Goal: Task Accomplishment & Management: Use online tool/utility

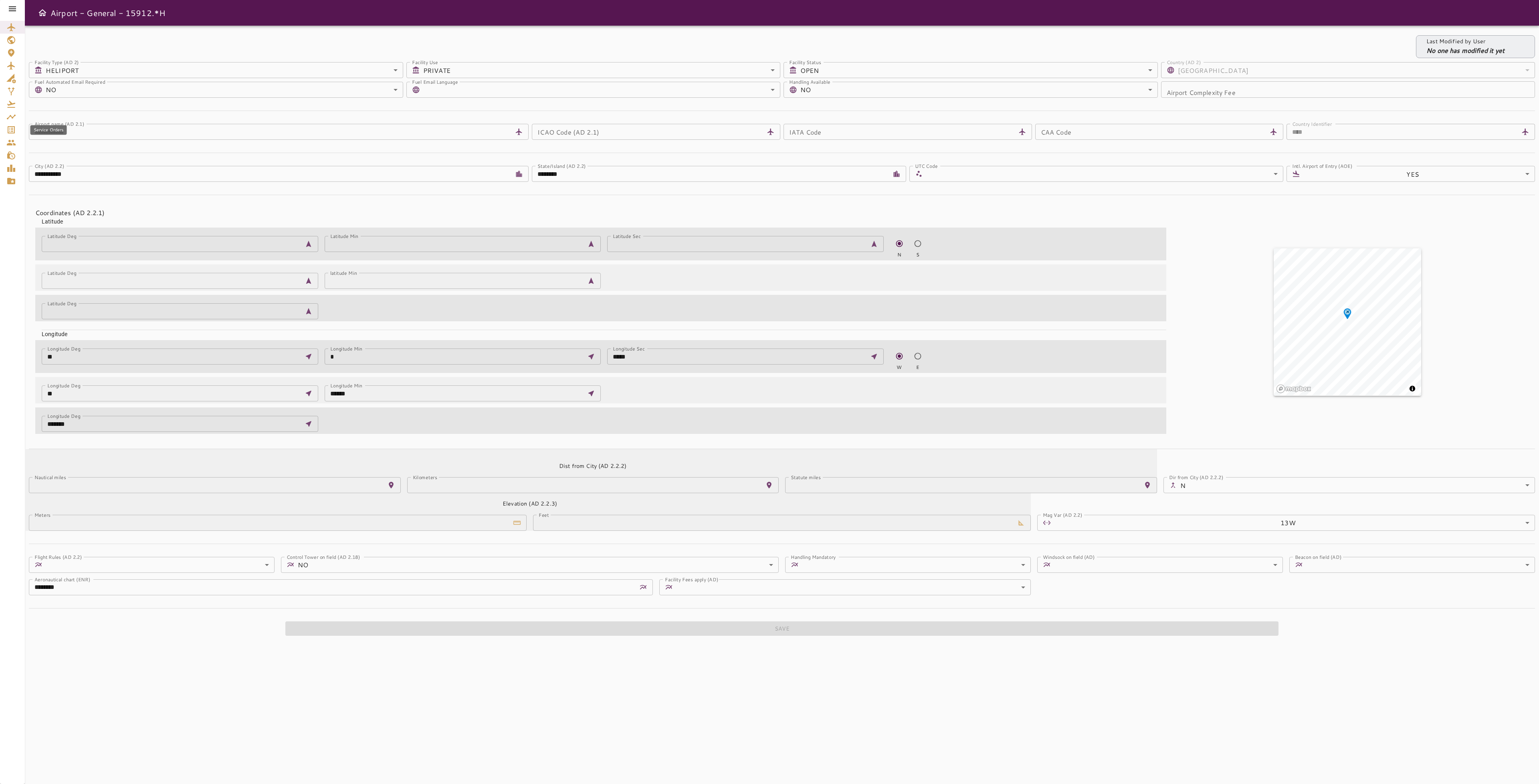
click at [8, 131] on icon "Service Orders" at bounding box center [11, 130] width 10 height 10
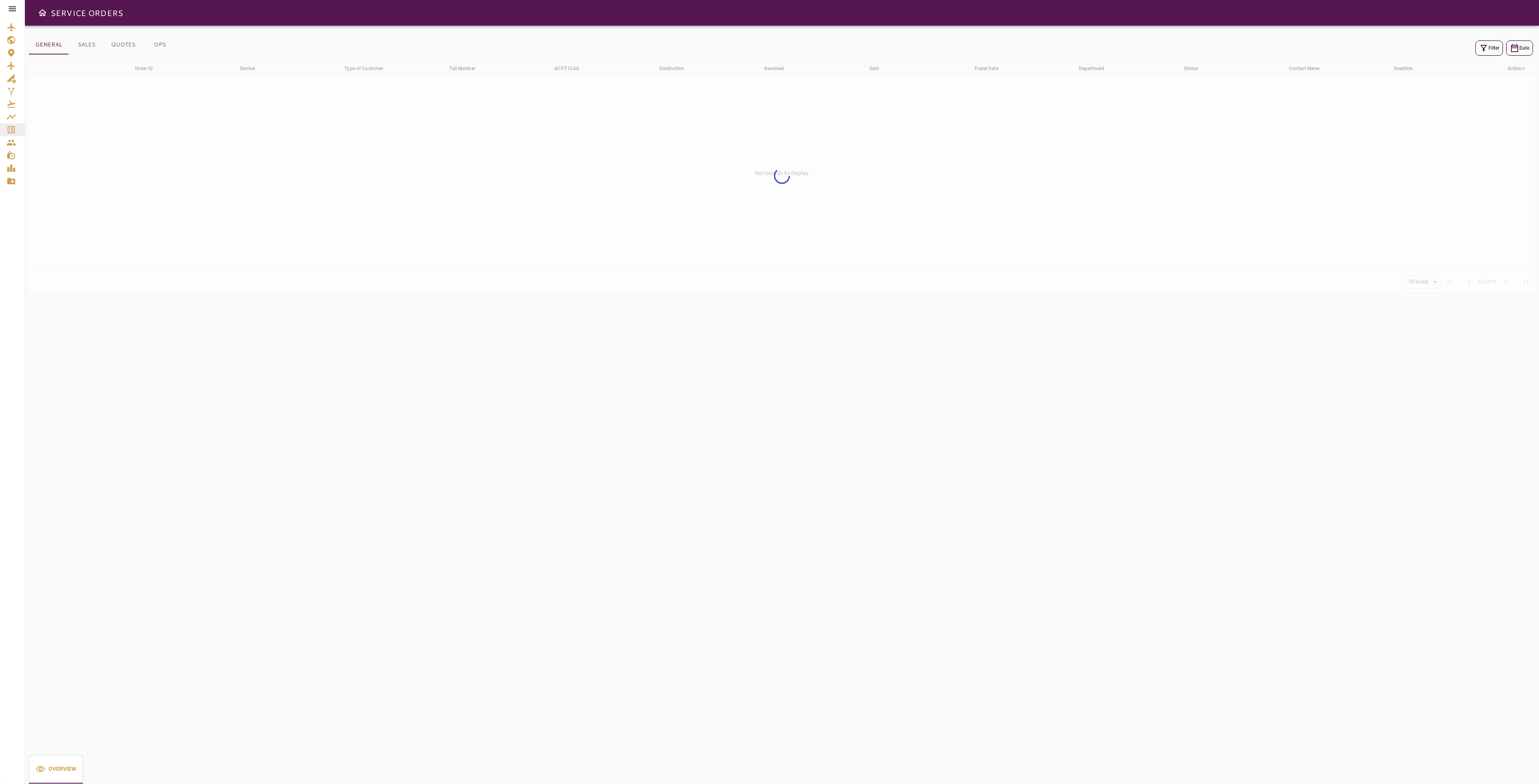
click at [1485, 41] on button "Filter" at bounding box center [1489, 48] width 27 height 15
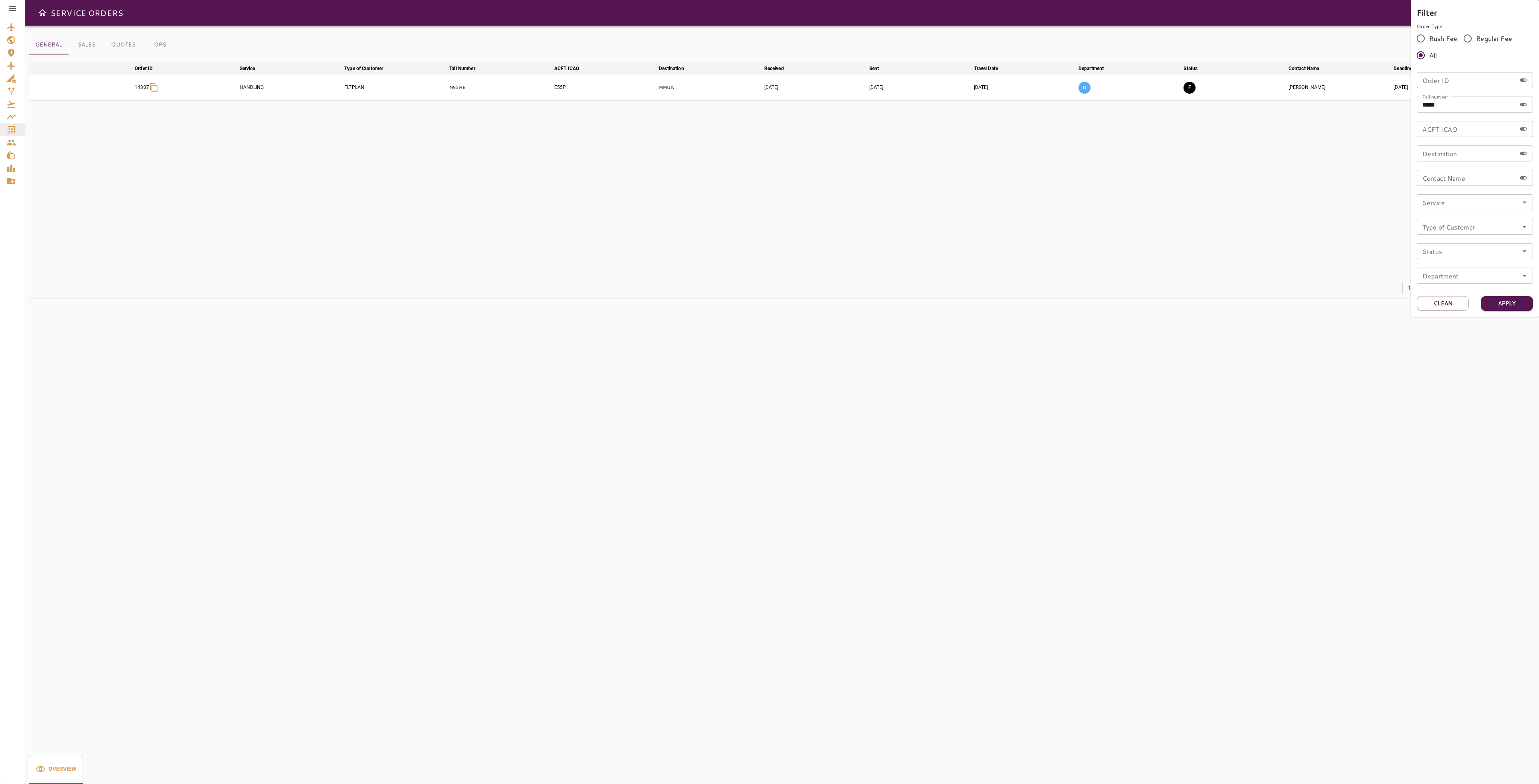
drag, startPoint x: 1449, startPoint y: 304, endPoint x: 1450, endPoint y: 272, distance: 32.0
click at [1449, 303] on button "Clean" at bounding box center [1442, 303] width 52 height 15
click at [1461, 100] on input "Tail number" at bounding box center [1466, 104] width 99 height 16
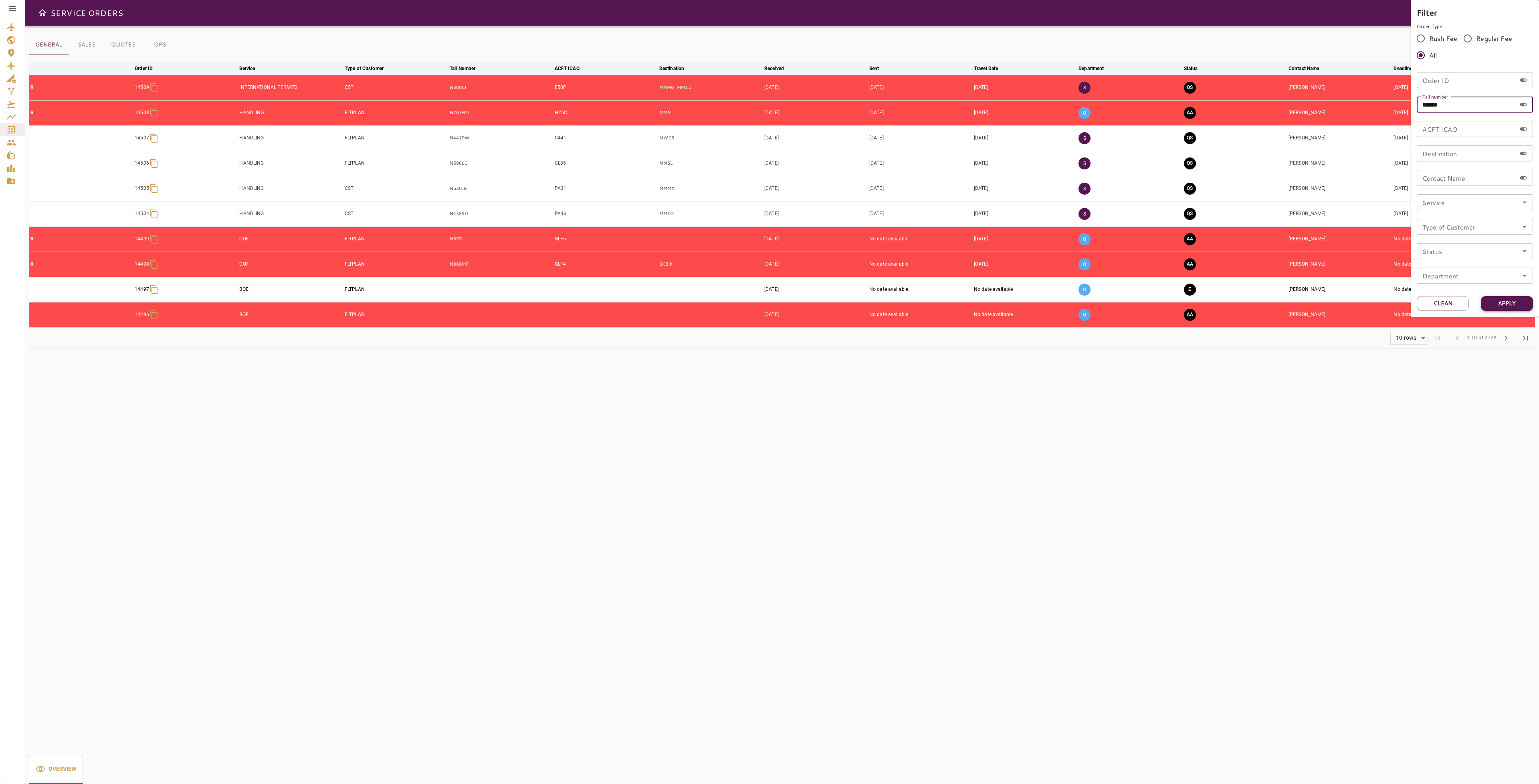
type input "******"
click at [1520, 303] on button "Apply" at bounding box center [1507, 303] width 52 height 15
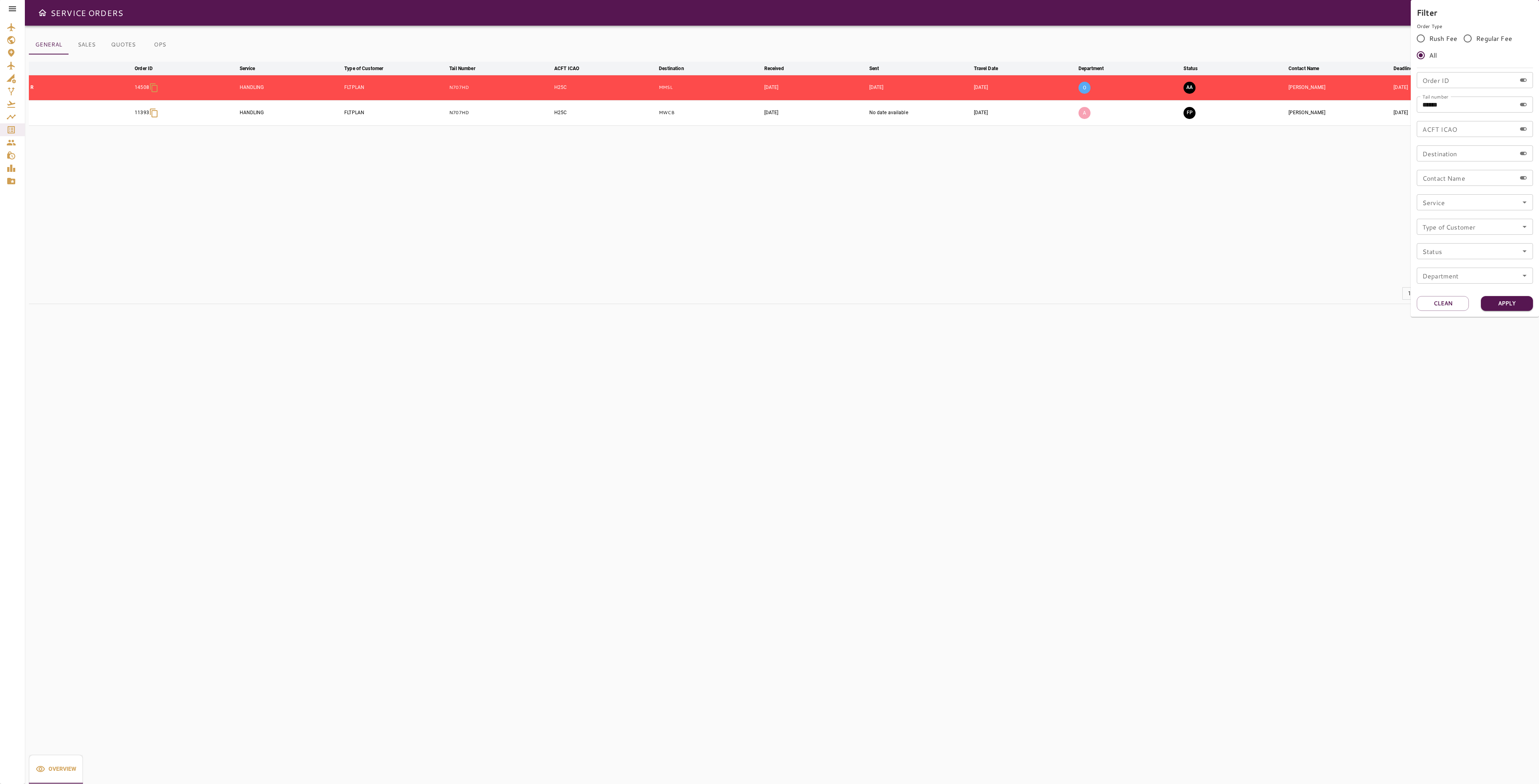
click at [1169, 244] on div at bounding box center [770, 392] width 1539 height 784
click at [1186, 87] on button "AA" at bounding box center [1189, 88] width 12 height 12
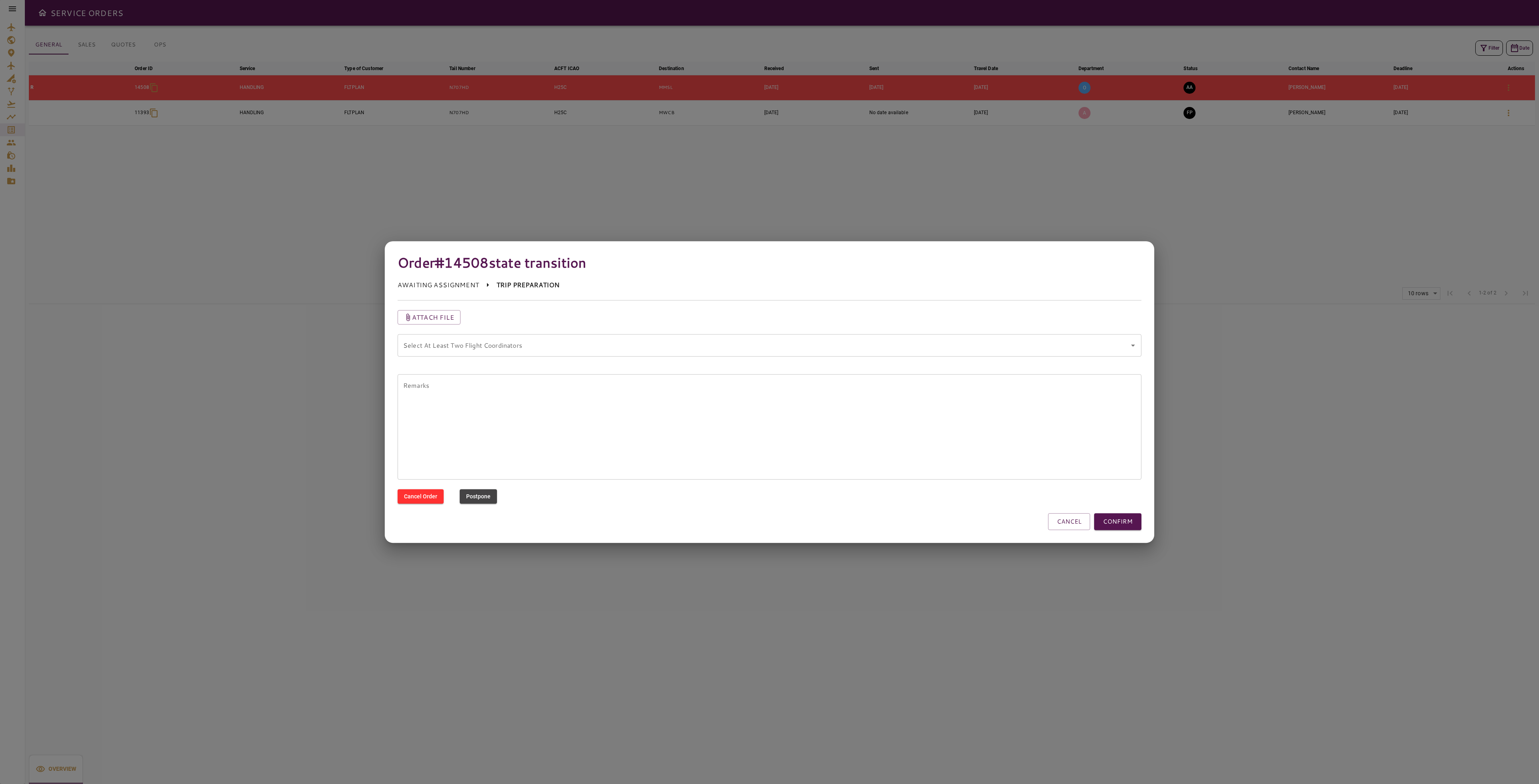
click at [553, 355] on div "Select At Least Two Flight Coordinators" at bounding box center [769, 345] width 744 height 23
click at [540, 349] on coordinators "Select At Least Two Flight Coordinators" at bounding box center [764, 345] width 725 height 15
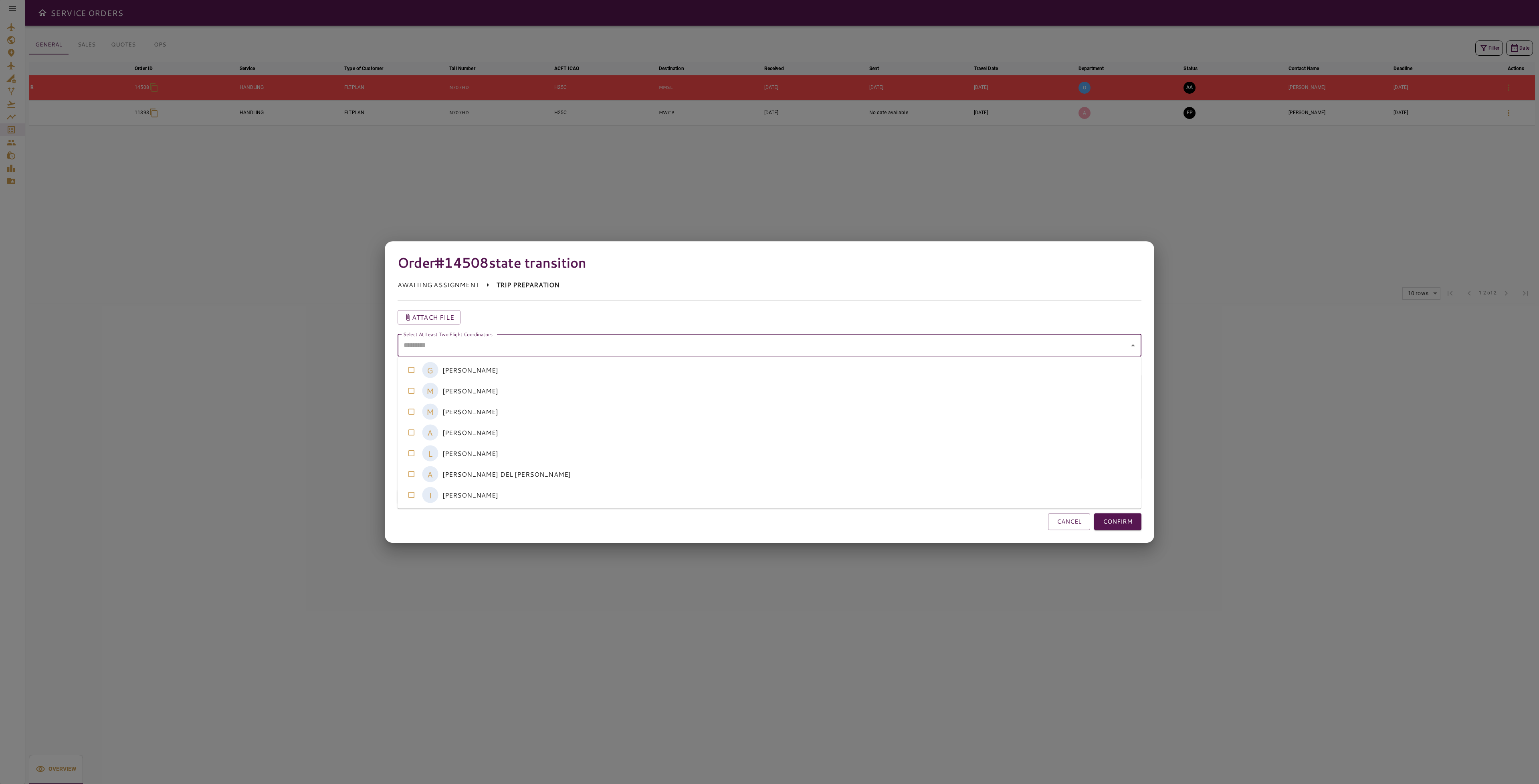
click at [477, 478] on coordinators-option-5 "A [PERSON_NAME] DEL [PERSON_NAME]" at bounding box center [769, 474] width 744 height 21
click at [522, 419] on coordinators-option-2 "M [PERSON_NAME]" at bounding box center [769, 411] width 744 height 21
click at [1118, 519] on button "CONFIRM" at bounding box center [1117, 521] width 47 height 17
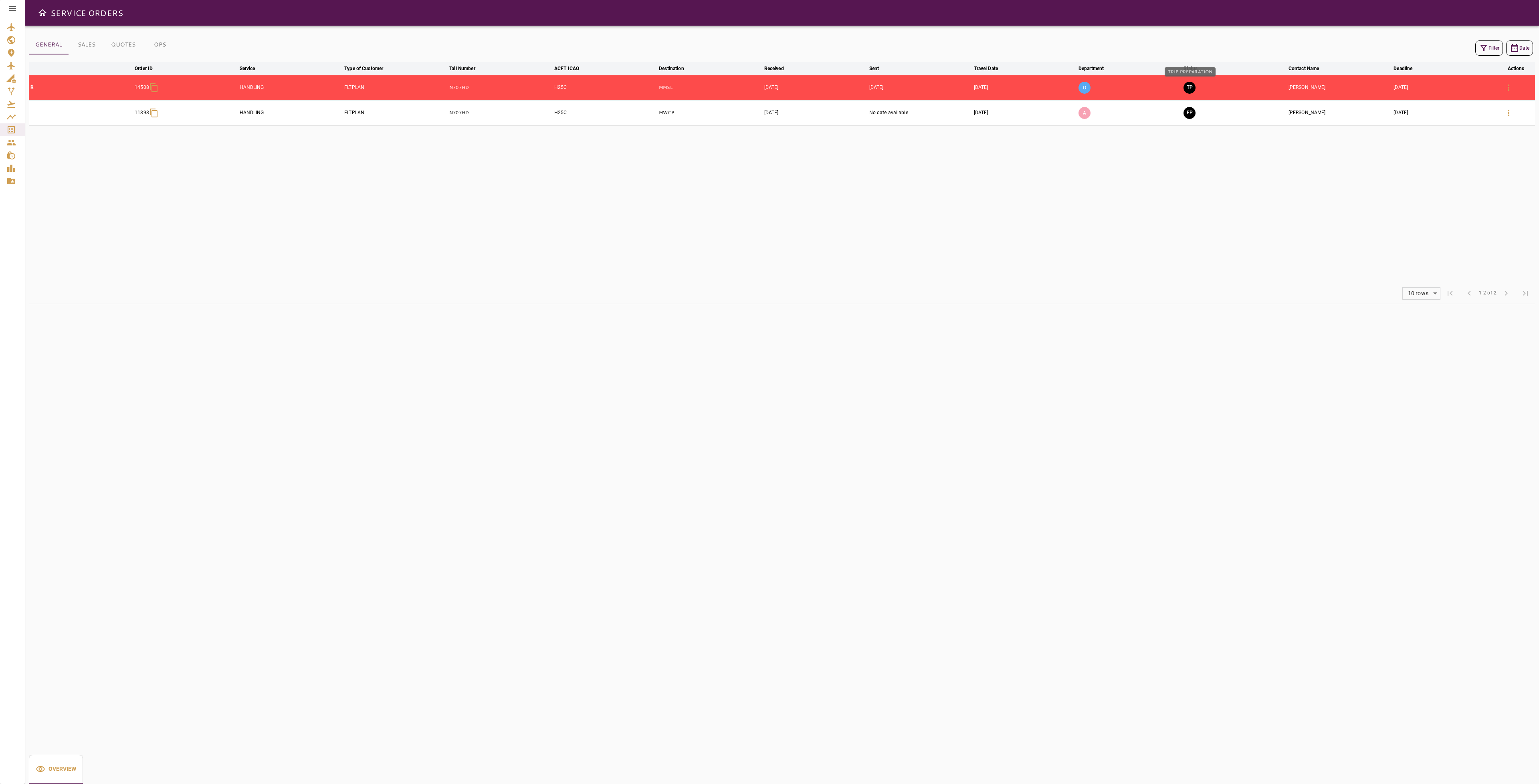
click at [1192, 85] on button "TP" at bounding box center [1189, 88] width 12 height 12
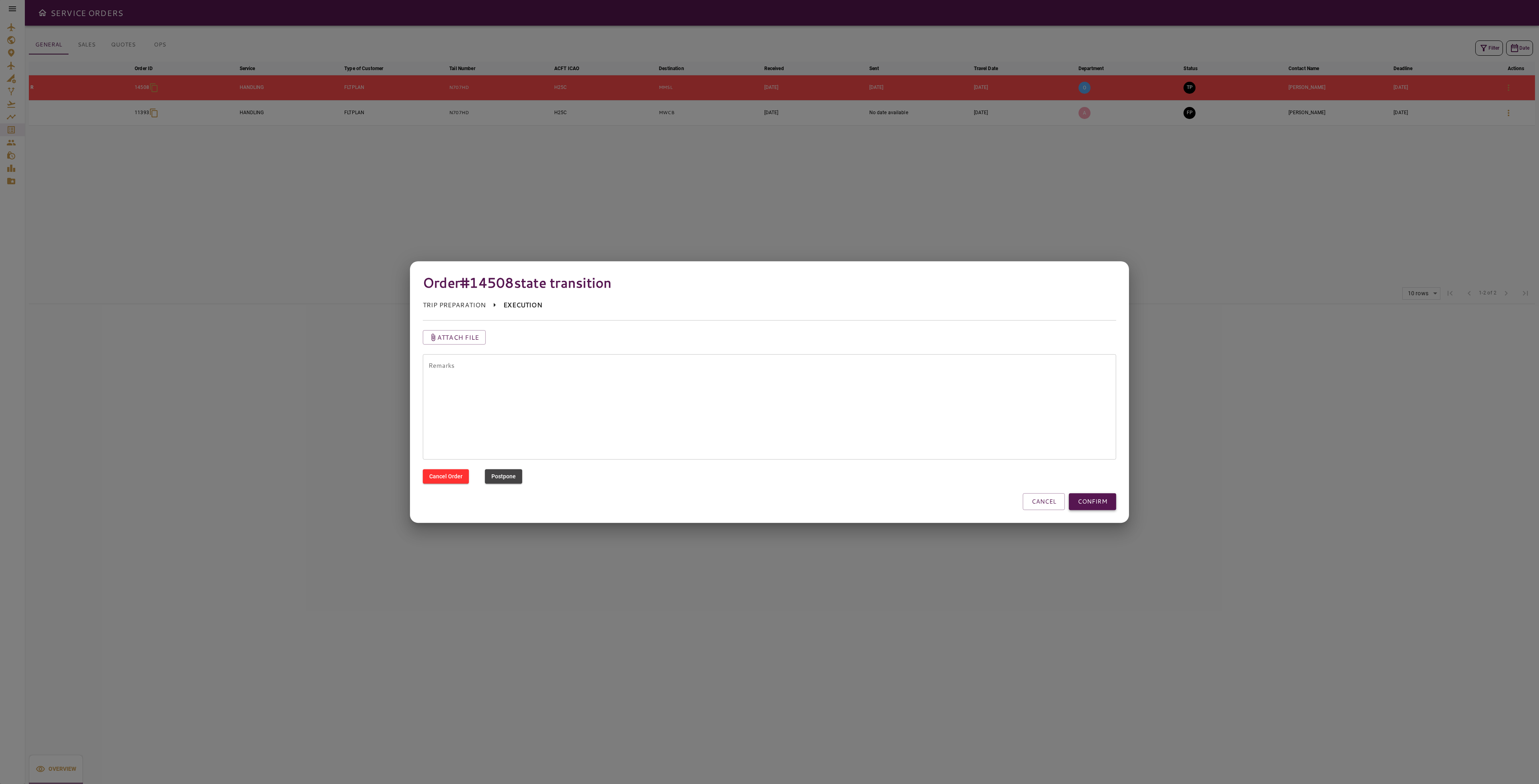
click at [1093, 496] on button "CONFIRM" at bounding box center [1092, 502] width 47 height 17
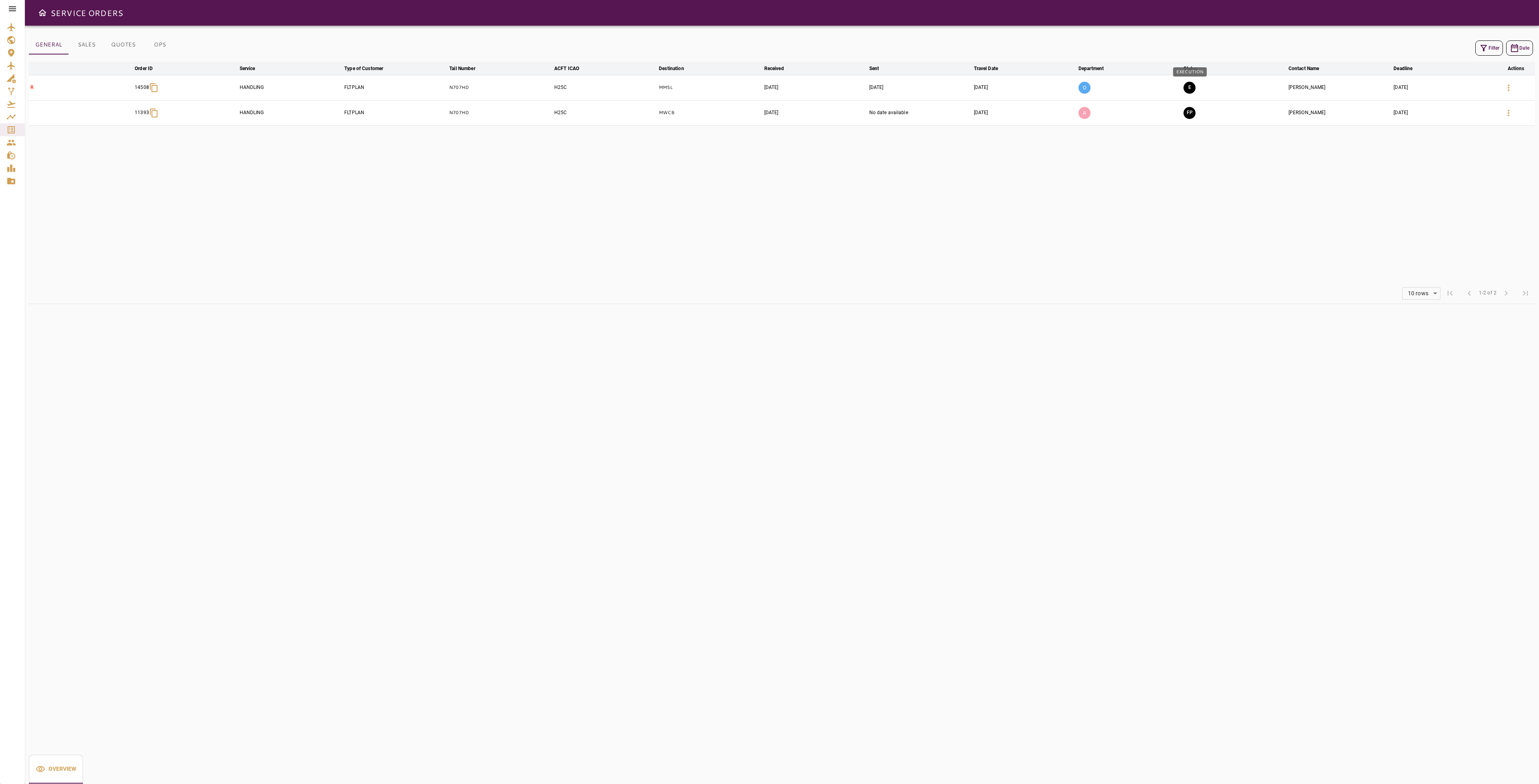
click at [1189, 81] on body "SERVICE ORDERS GENERAL SALES QUOTES OPS Filter Date arrow_downward Order ID arr…" at bounding box center [770, 392] width 1539 height 784
click at [1192, 86] on button "E" at bounding box center [1189, 88] width 12 height 12
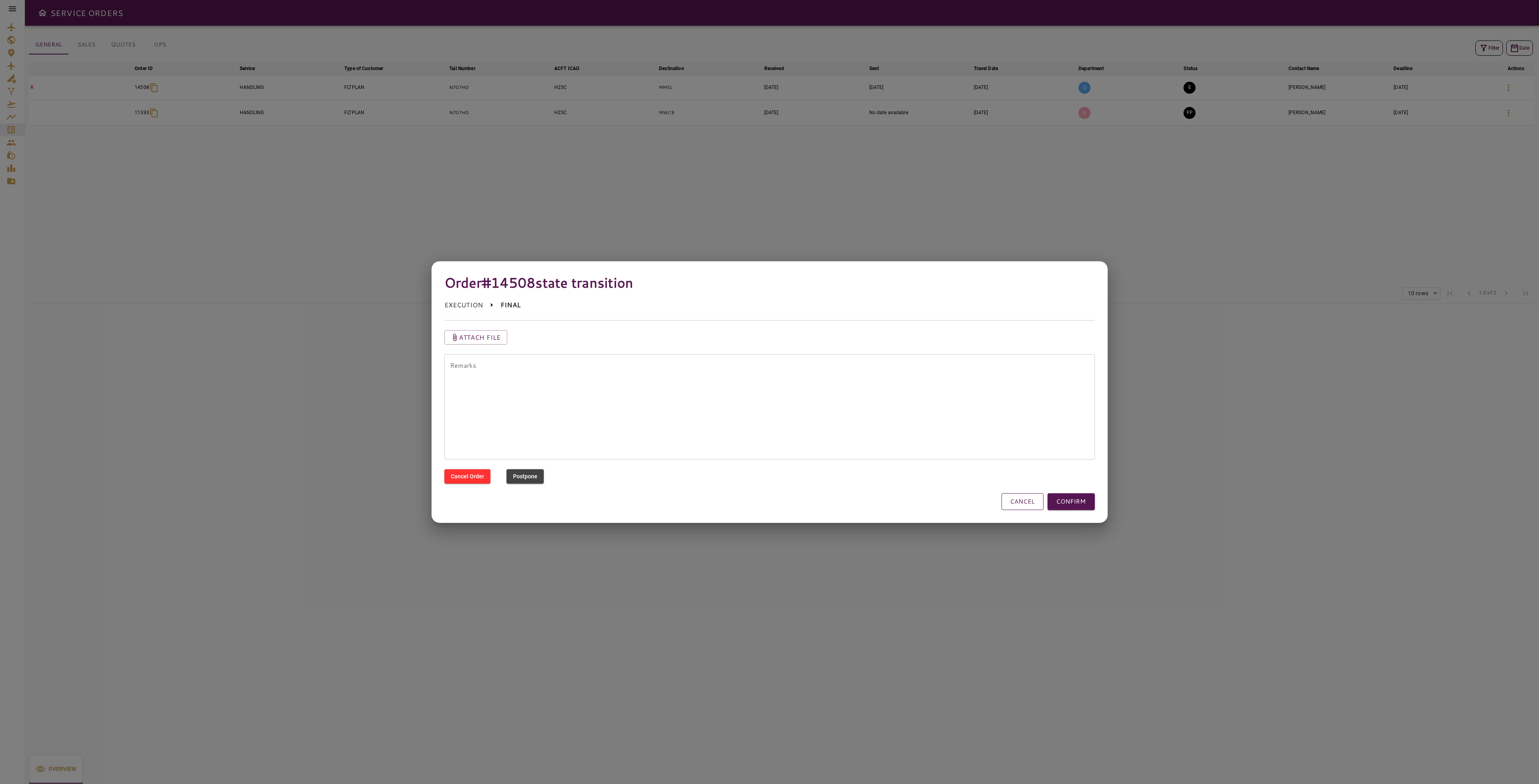
click at [1016, 502] on button "CANCEL" at bounding box center [1022, 502] width 42 height 17
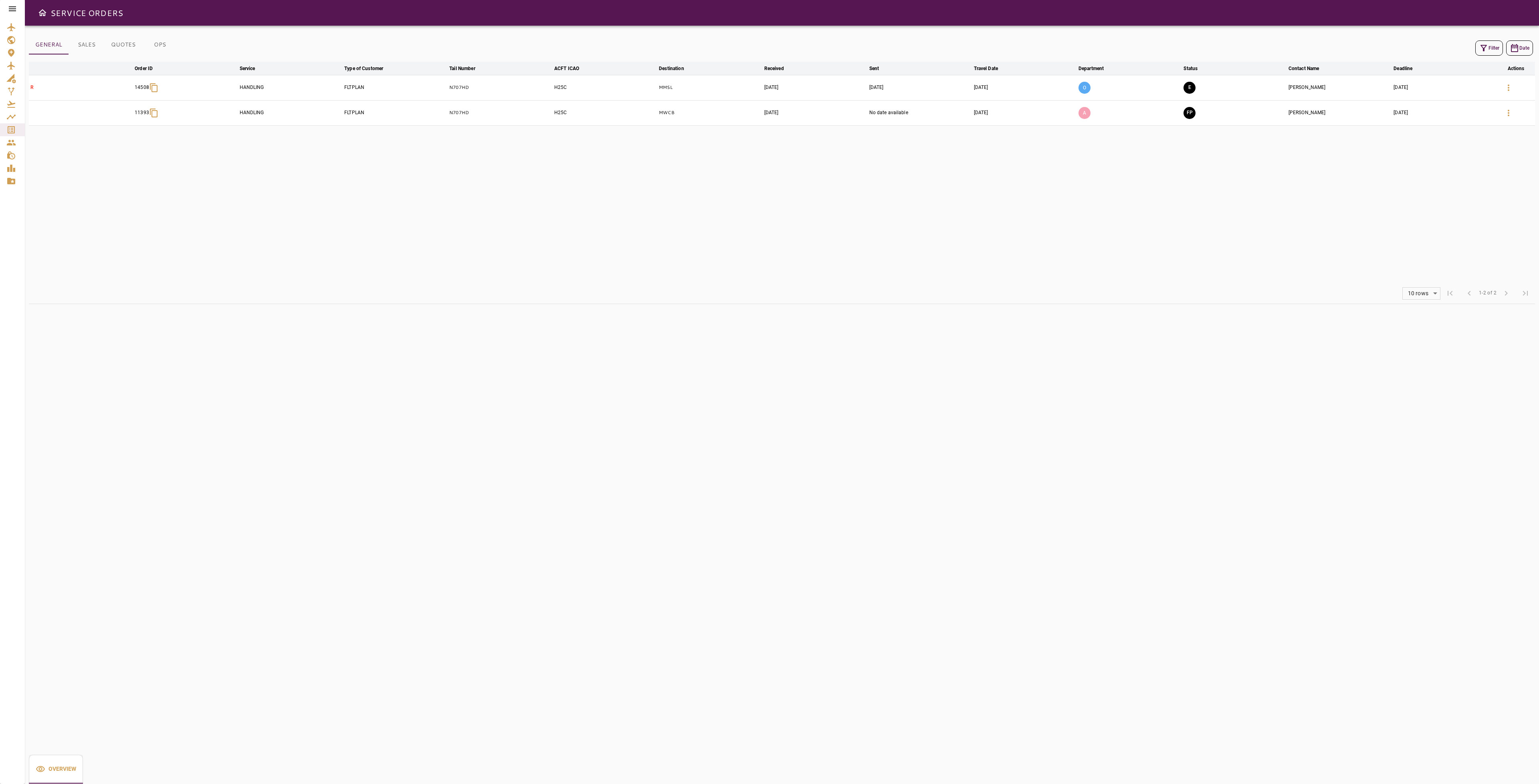
click at [1507, 87] on icon "button" at bounding box center [1509, 88] width 10 height 10
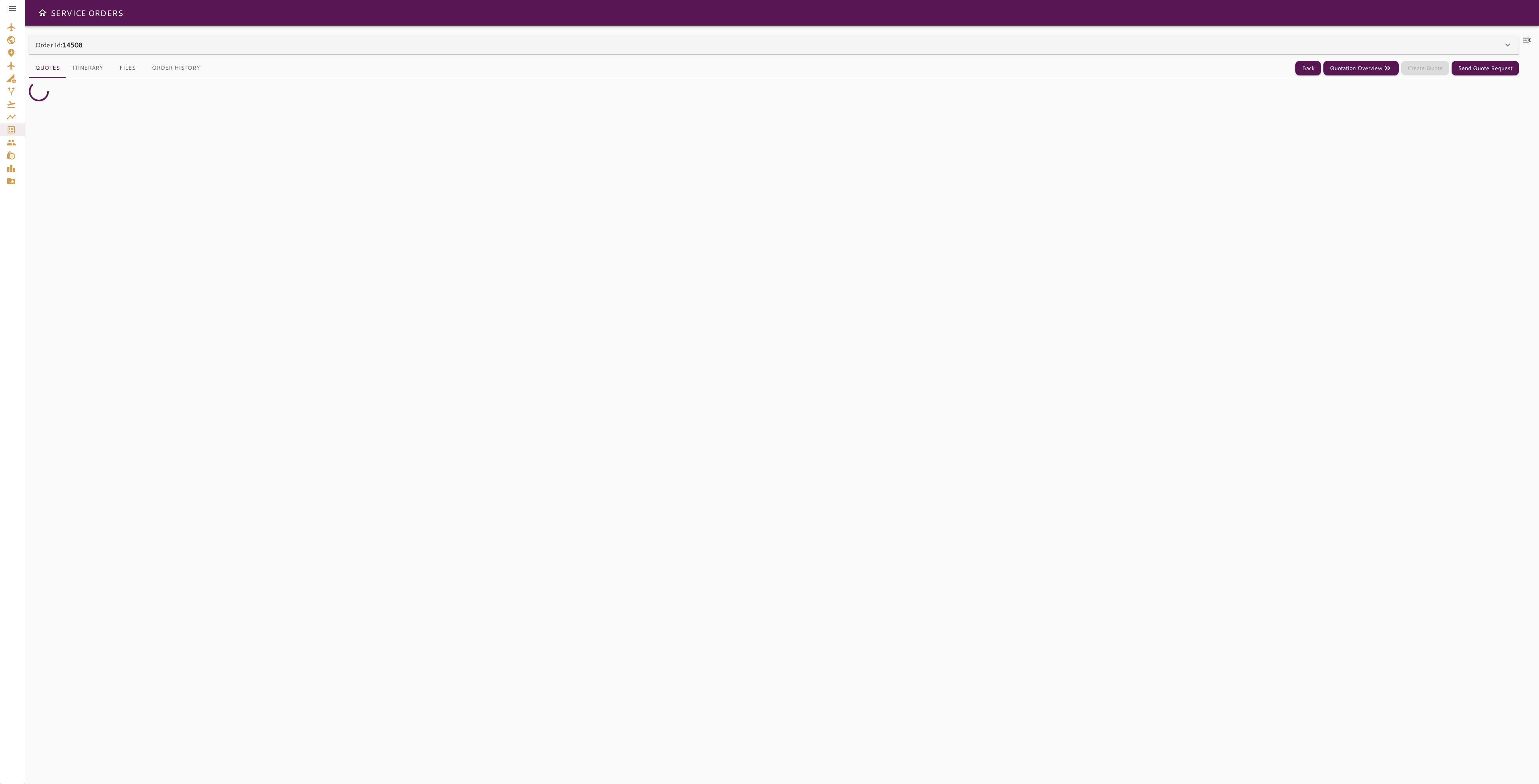
click at [1532, 41] on div at bounding box center [1526, 405] width 16 height 739
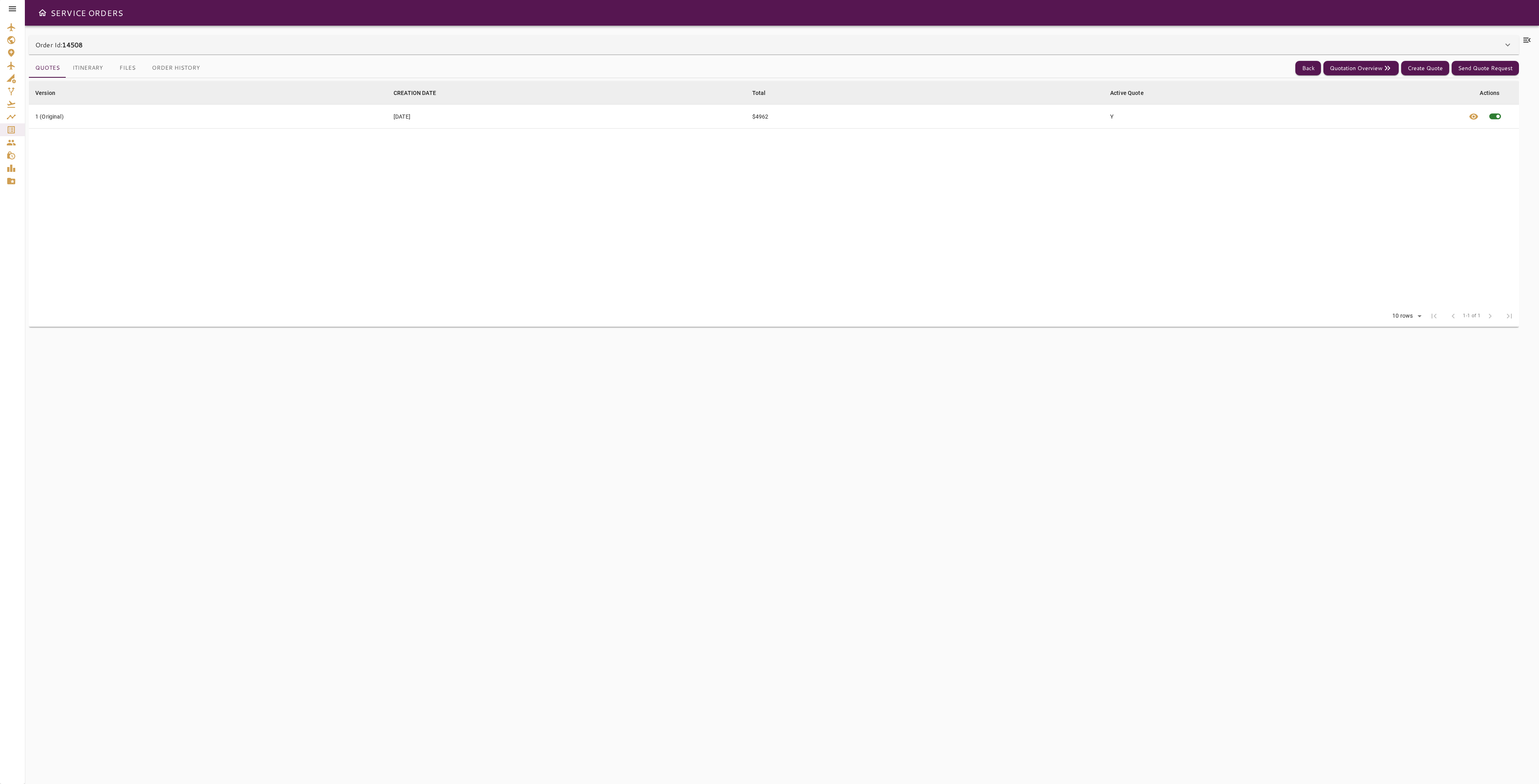
click at [1529, 43] on icon at bounding box center [1527, 40] width 10 height 10
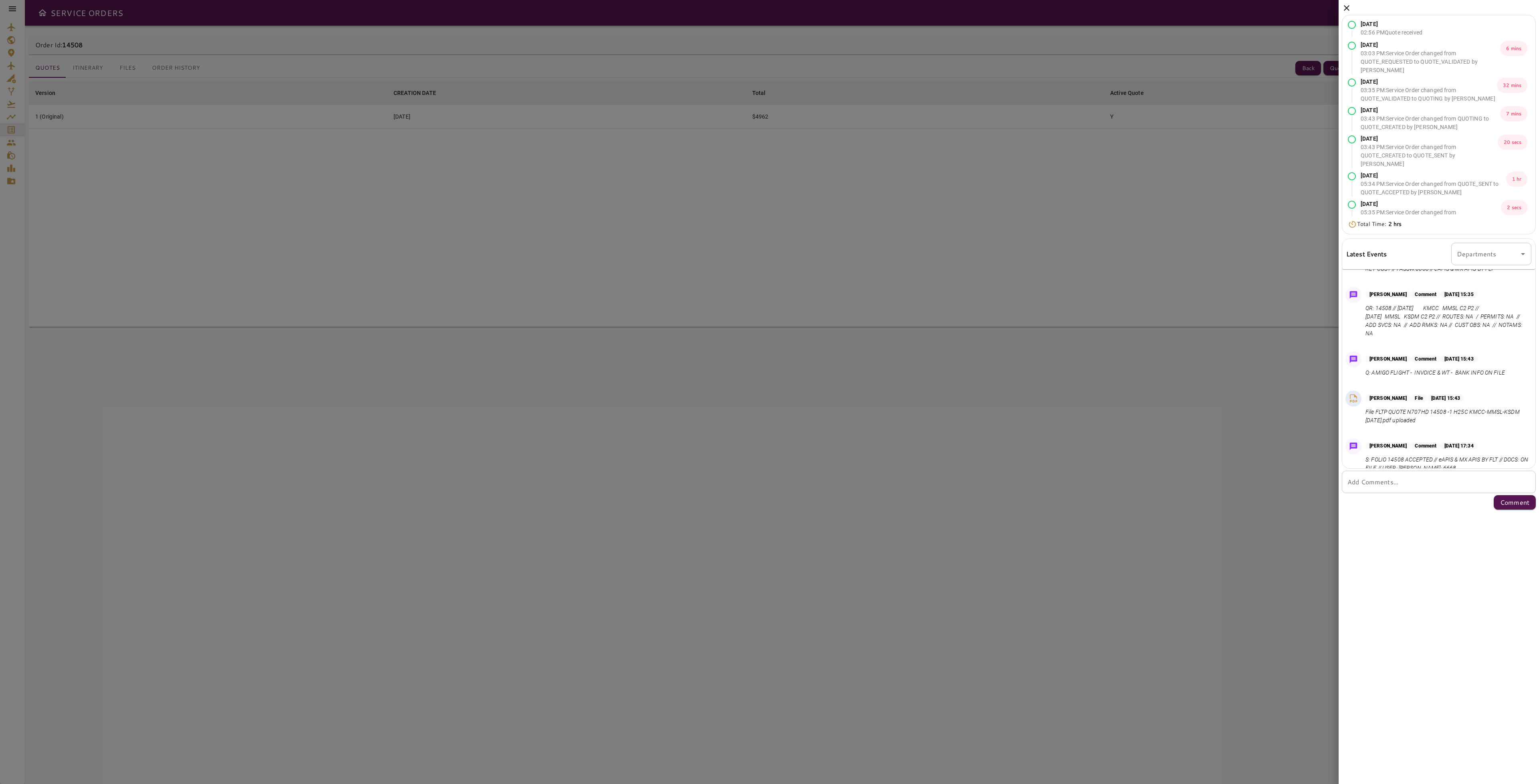
scroll to position [116, 0]
click at [1392, 408] on p "S: FOLIO 14508 ACCEPTED // eAPIS & MX APIS BY FLT // DOCS: ON FILE // USER: [PE…" at bounding box center [1447, 413] width 163 height 17
click at [1392, 408] on p "S: FOLIO 14508 ACCEPTED // eAPIS & MX APIS BY FLT // DOCS: ON FILE // USER: [PE…" at bounding box center [1447, 413] width 163 height 17
copy p "14508"
drag, startPoint x: 1439, startPoint y: 408, endPoint x: 1498, endPoint y: 407, distance: 59.0
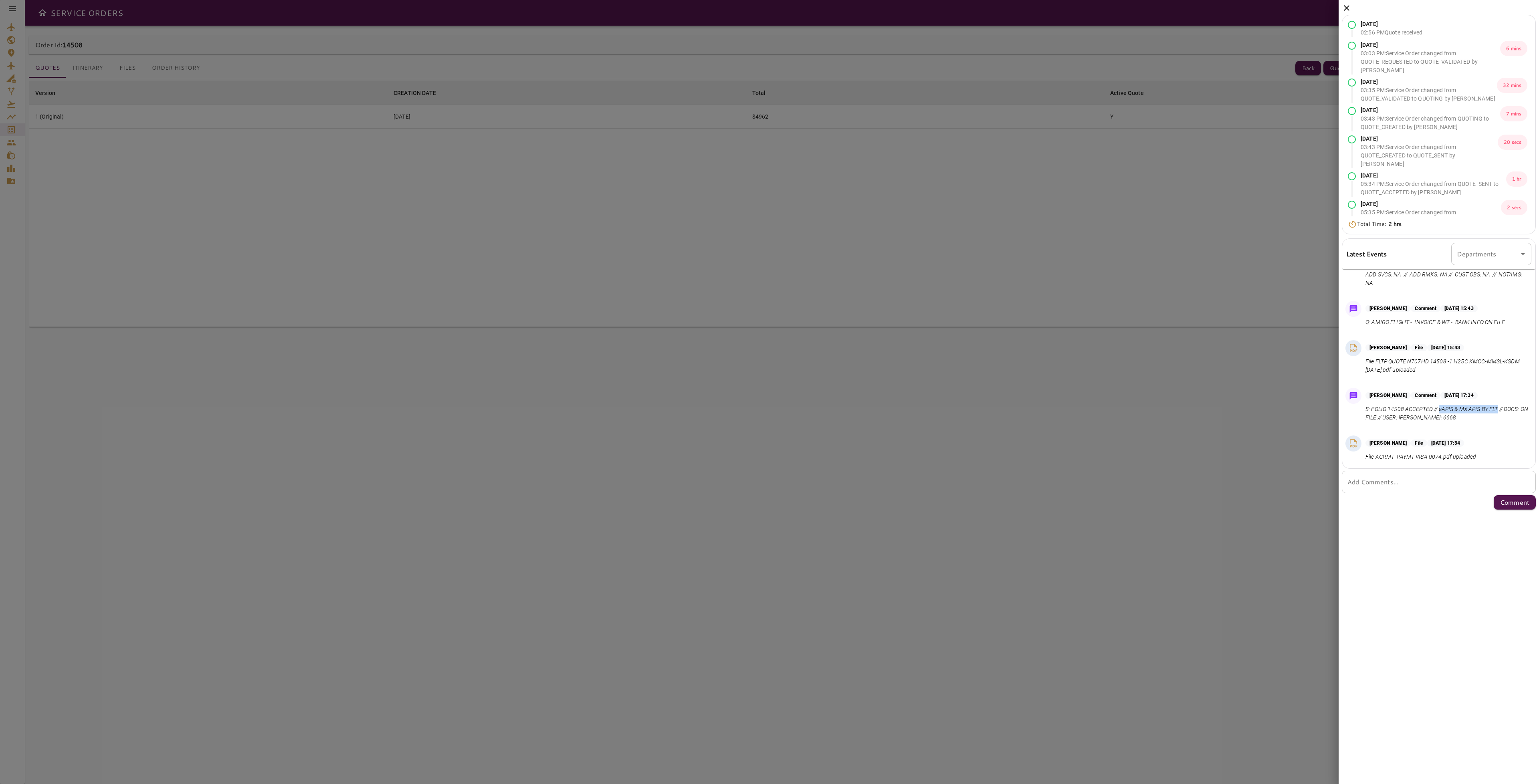
click at [1498, 407] on p "S: FOLIO 14508 ACCEPTED // eAPIS & MX APIS BY FLT // DOCS: ON FILE // USER: [PE…" at bounding box center [1447, 413] width 163 height 17
copy p "eAPIS & MX APIS BY FLT"
click at [1339, 6] on div "[DATE] 02:56 PM Quote received [DATE] 03:03 PM : Service Order changed from QUO…" at bounding box center [1439, 256] width 200 height 513
drag, startPoint x: 1346, startPoint y: 8, endPoint x: 1160, endPoint y: 67, distance: 195.1
click at [1346, 8] on icon at bounding box center [1346, 8] width 5 height 5
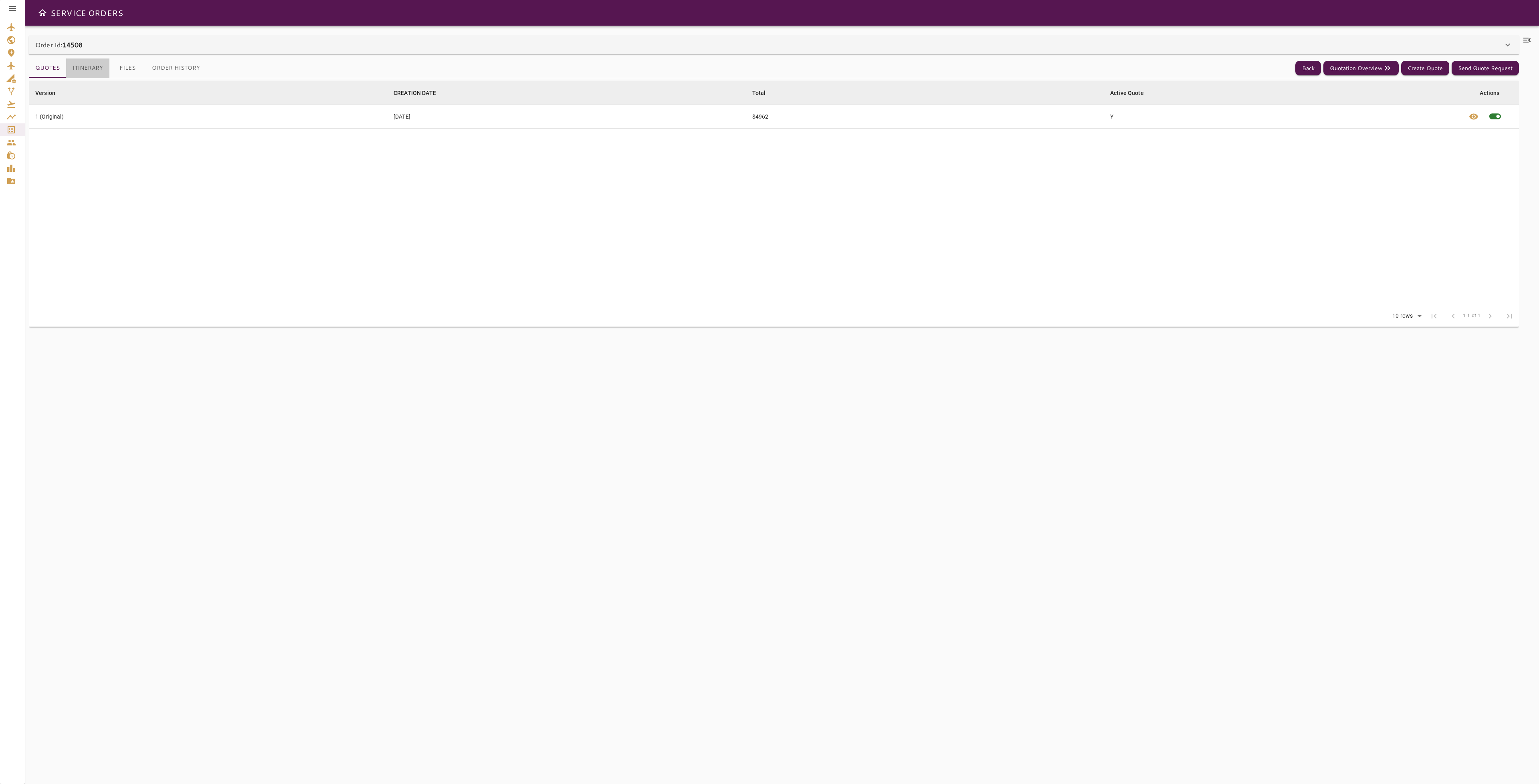
click at [90, 65] on button "Itinerary" at bounding box center [88, 68] width 43 height 19
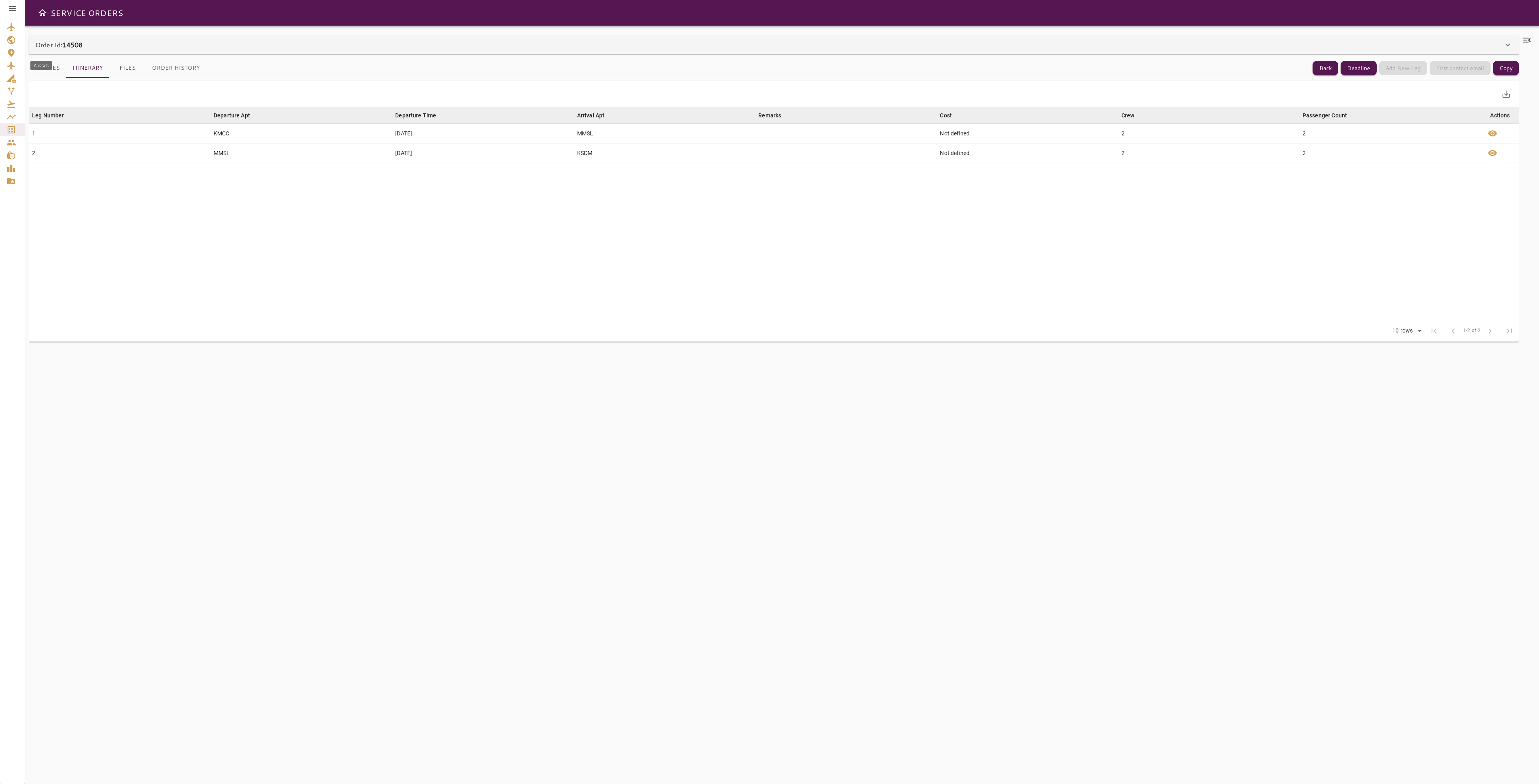
click at [7, 65] on icon "Aircraft" at bounding box center [11, 66] width 10 height 10
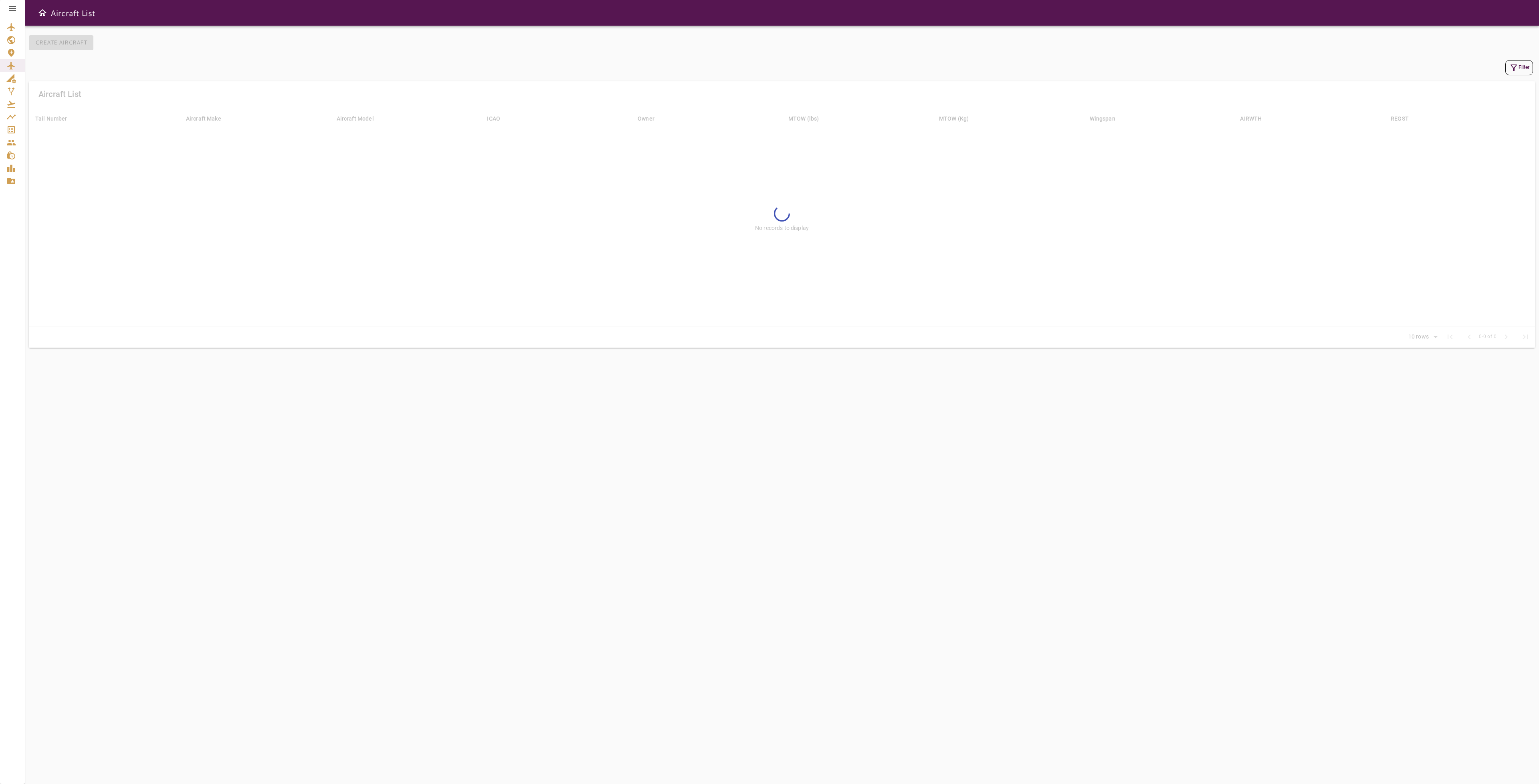
click at [1514, 69] on icon "button" at bounding box center [1513, 67] width 7 height 7
click at [1171, 183] on div at bounding box center [770, 392] width 1539 height 784
click at [1019, 144] on td "14061" at bounding box center [1008, 140] width 151 height 21
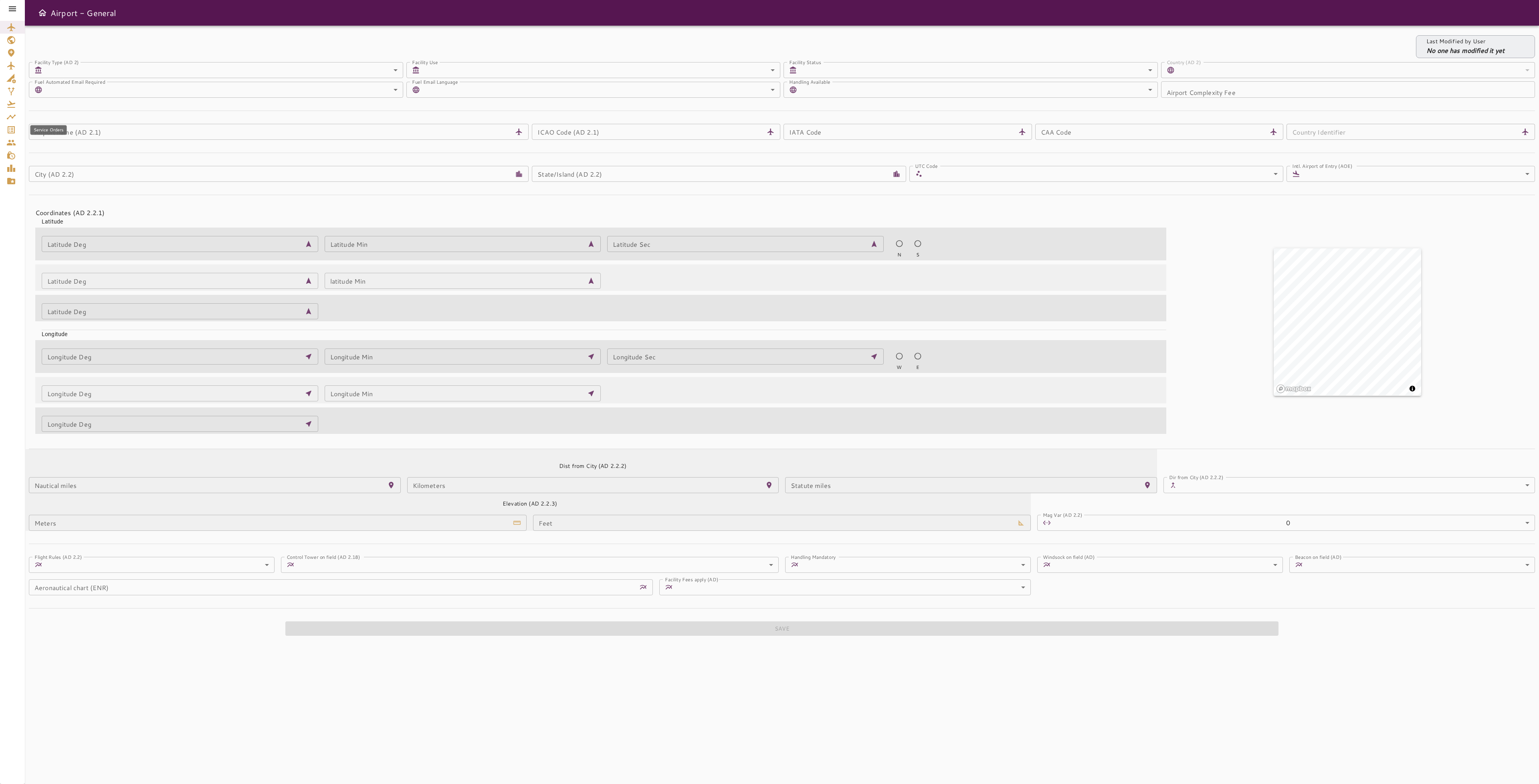
click at [10, 129] on icon "Service Orders" at bounding box center [11, 130] width 10 height 10
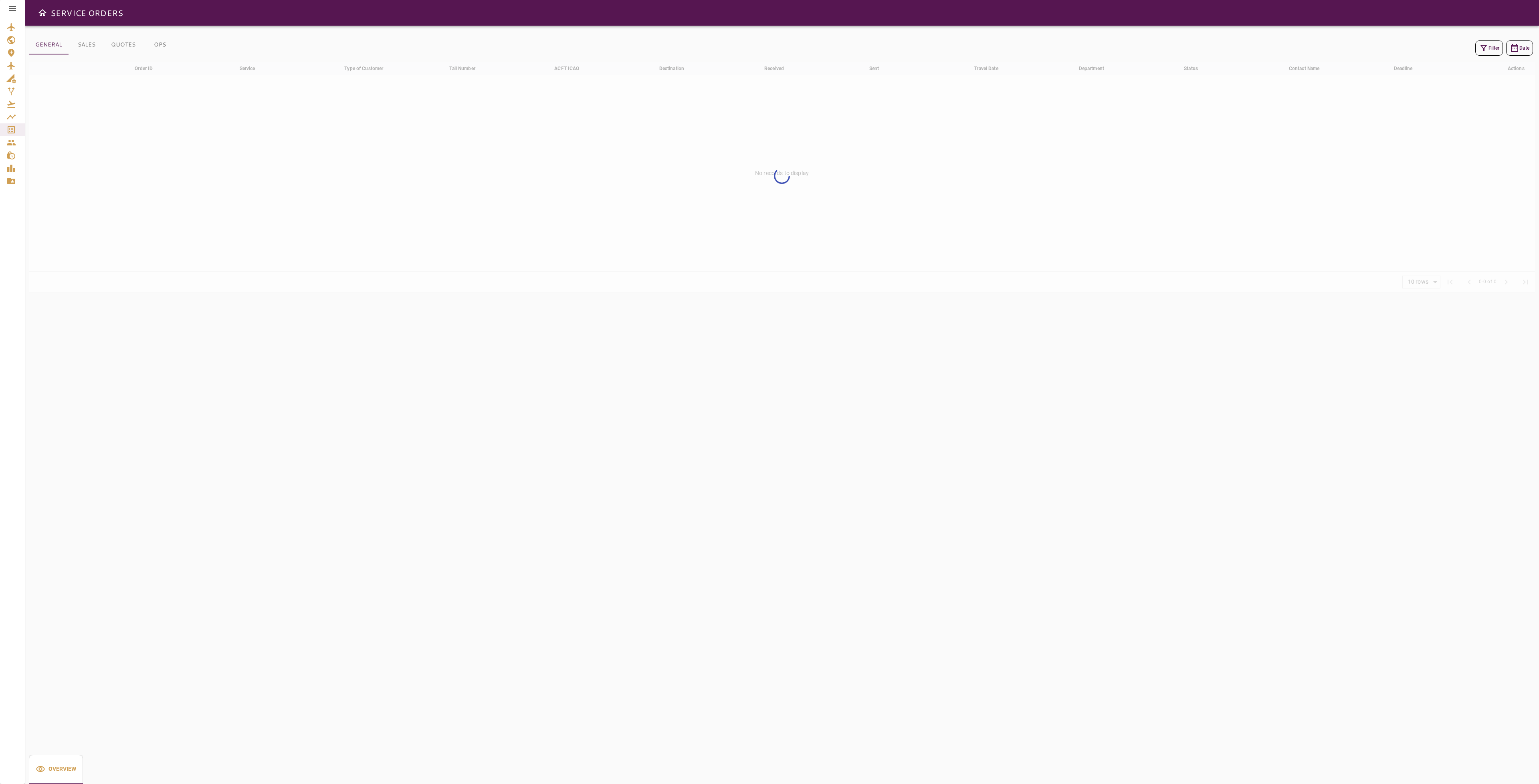
click at [1480, 50] on icon "button" at bounding box center [1483, 48] width 10 height 10
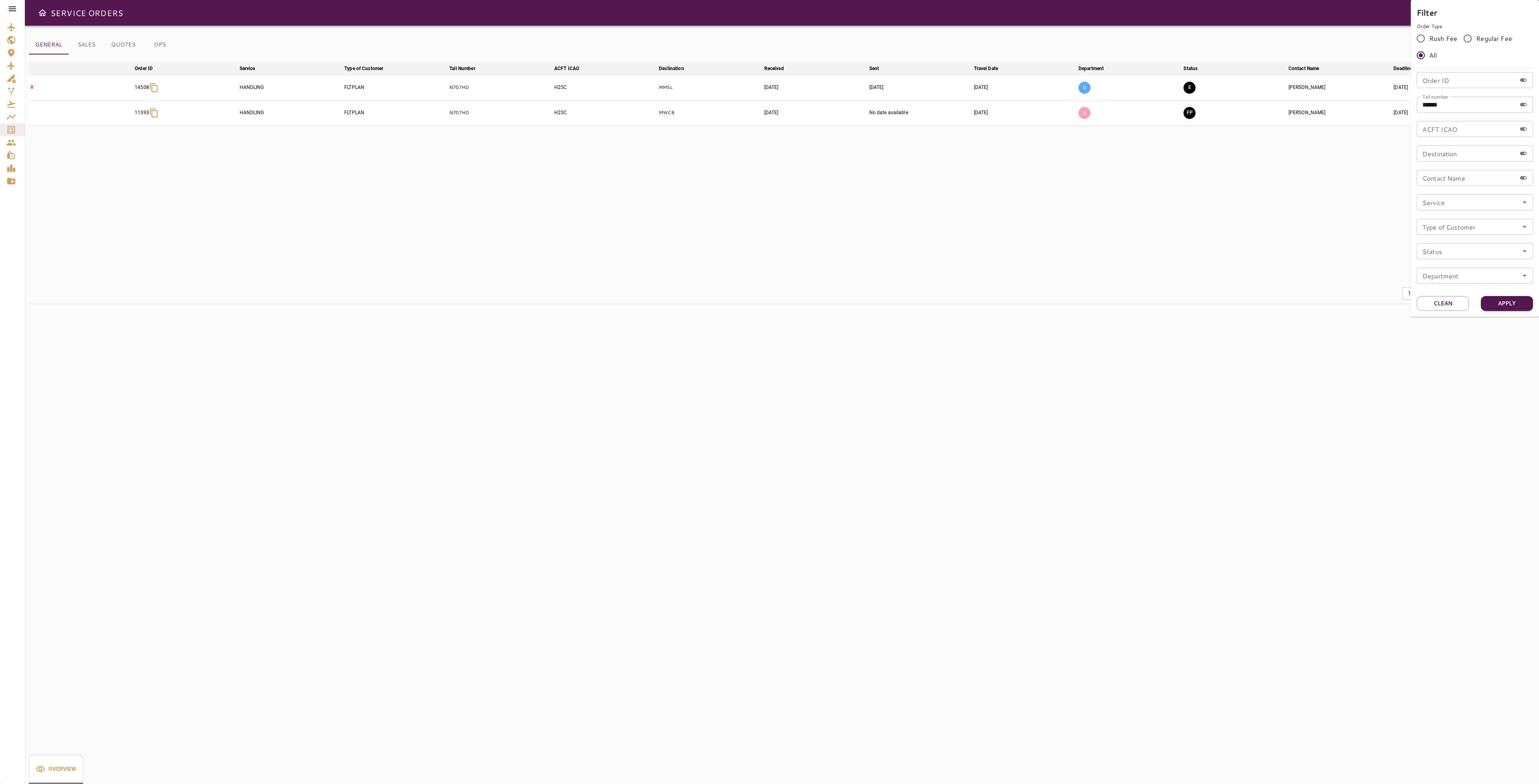
drag, startPoint x: 1442, startPoint y: 306, endPoint x: 1443, endPoint y: 229, distance: 77.0
click at [1442, 305] on button "Clean" at bounding box center [1442, 303] width 52 height 15
click at [1445, 106] on input "Tail number" at bounding box center [1466, 104] width 99 height 16
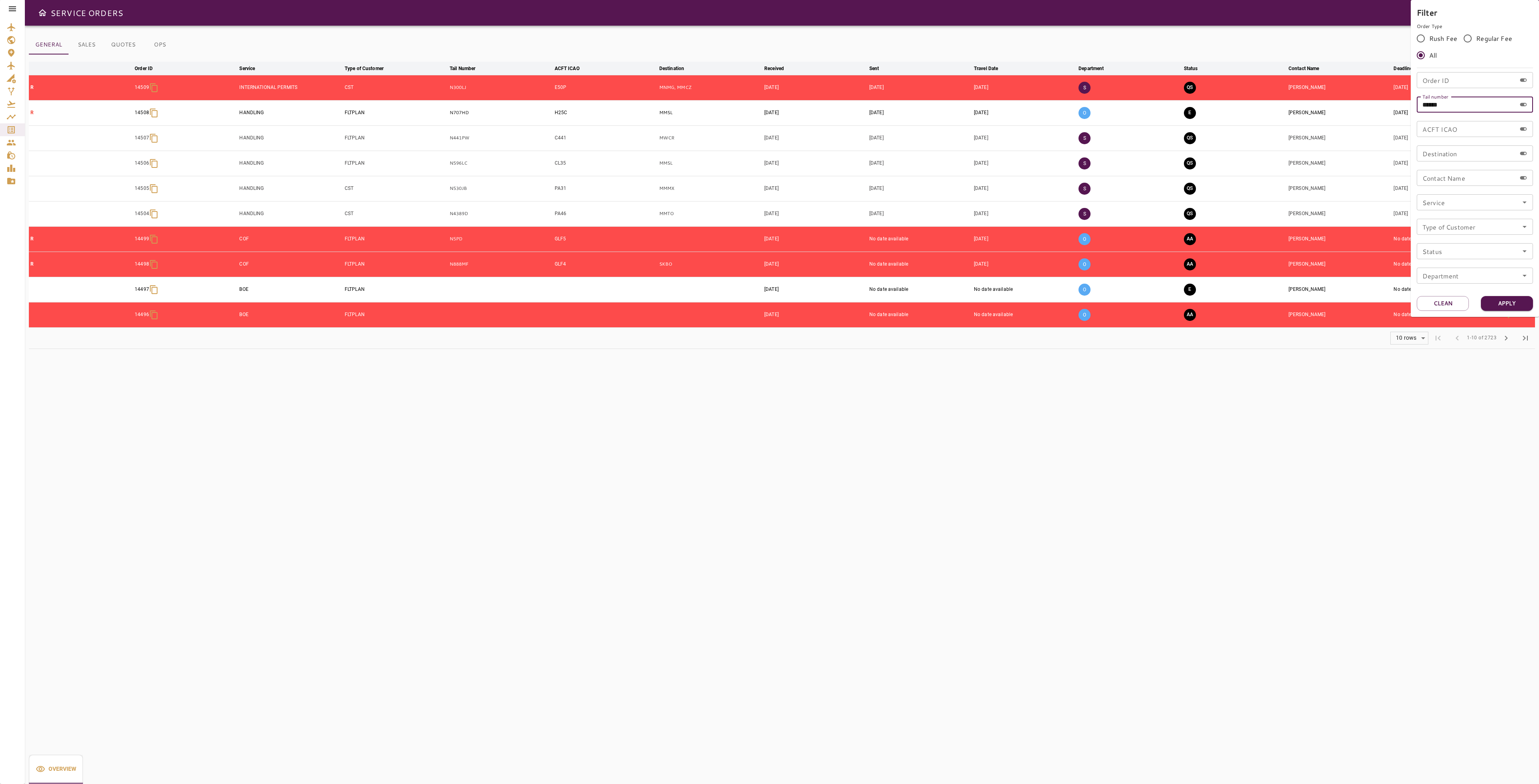
type input "******"
click at [1510, 296] on button "Apply" at bounding box center [1507, 303] width 52 height 15
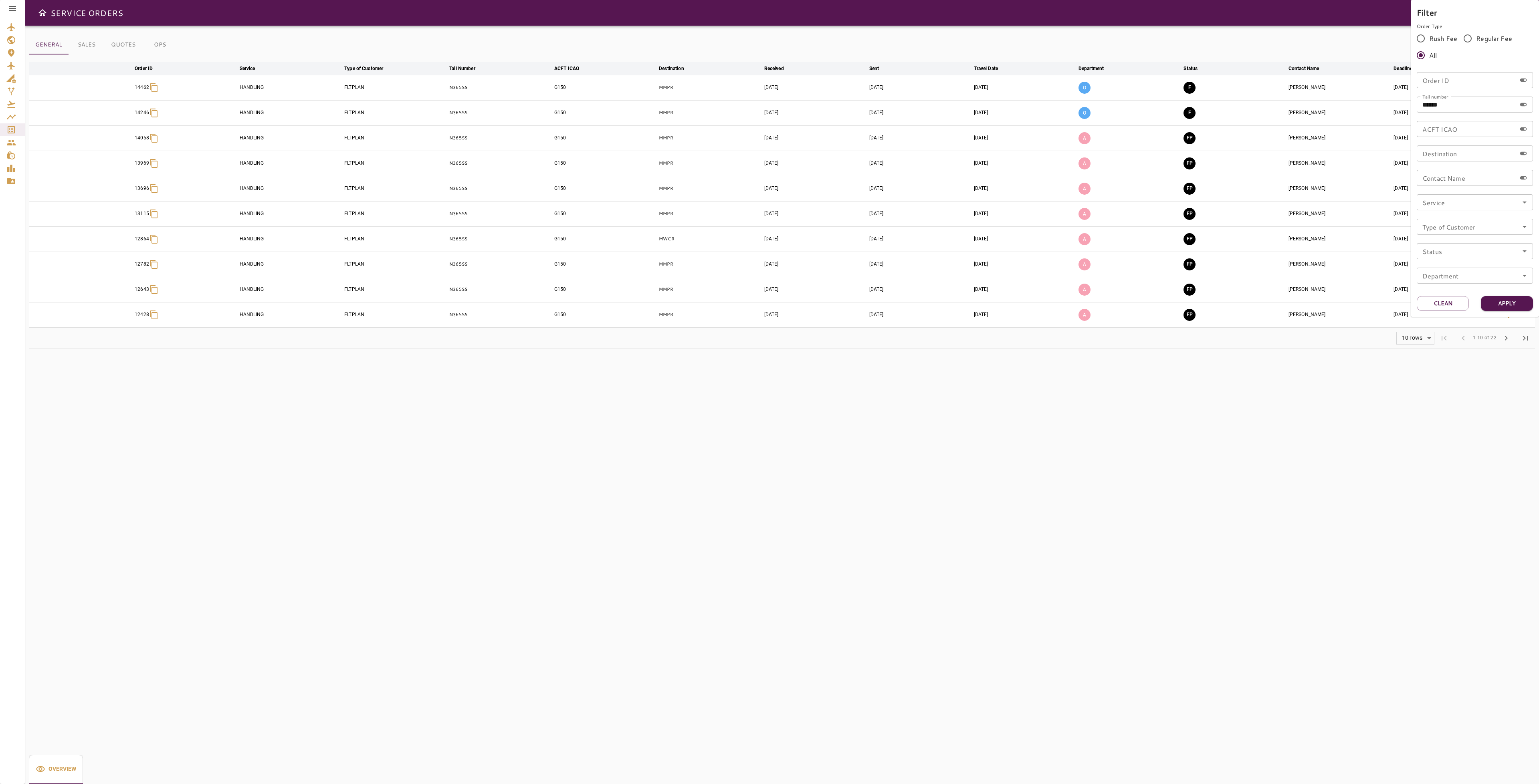
click at [875, 389] on div at bounding box center [770, 392] width 1539 height 784
click at [1510, 88] on icon "button" at bounding box center [1509, 88] width 10 height 10
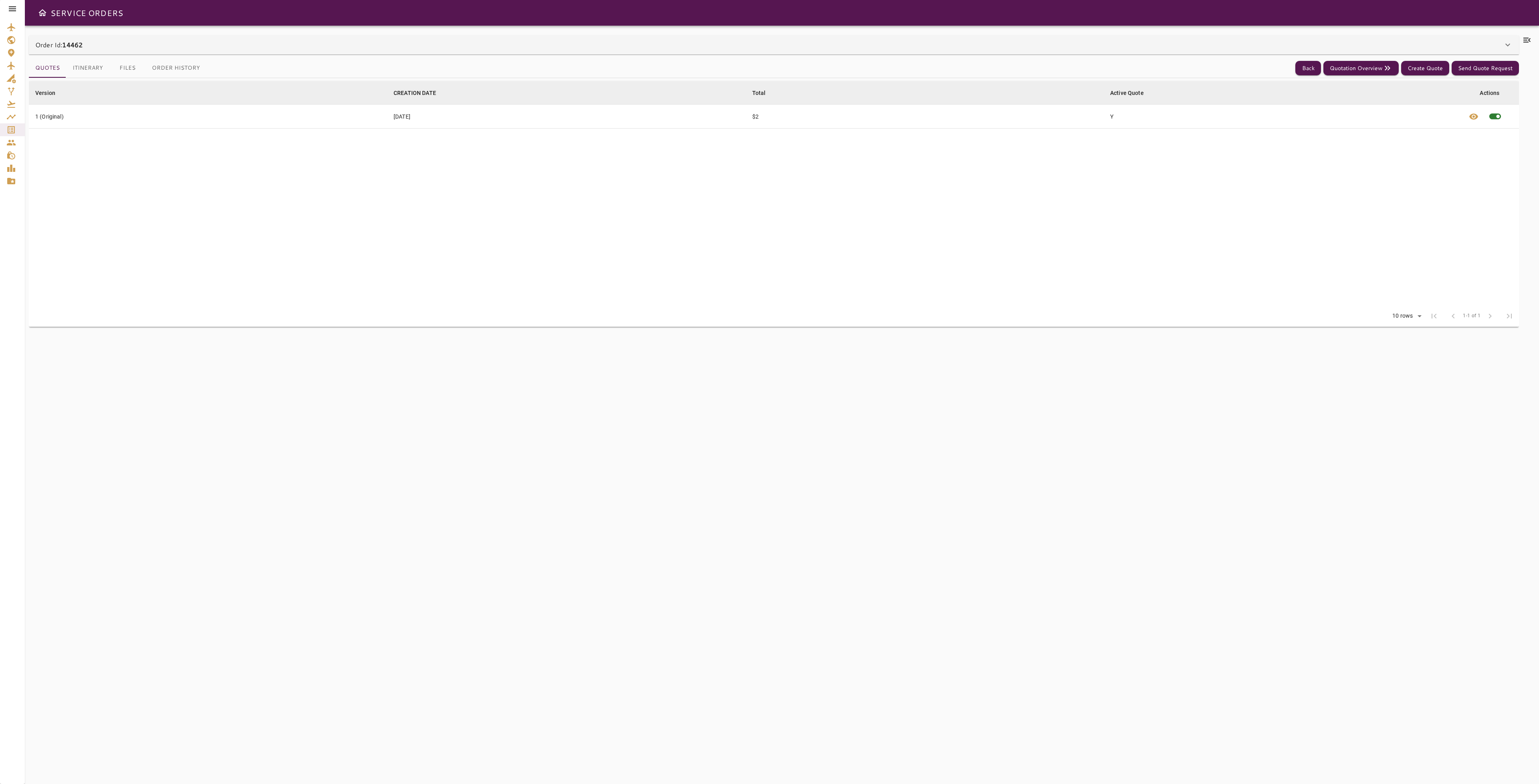
click at [123, 70] on button "Files" at bounding box center [127, 68] width 36 height 19
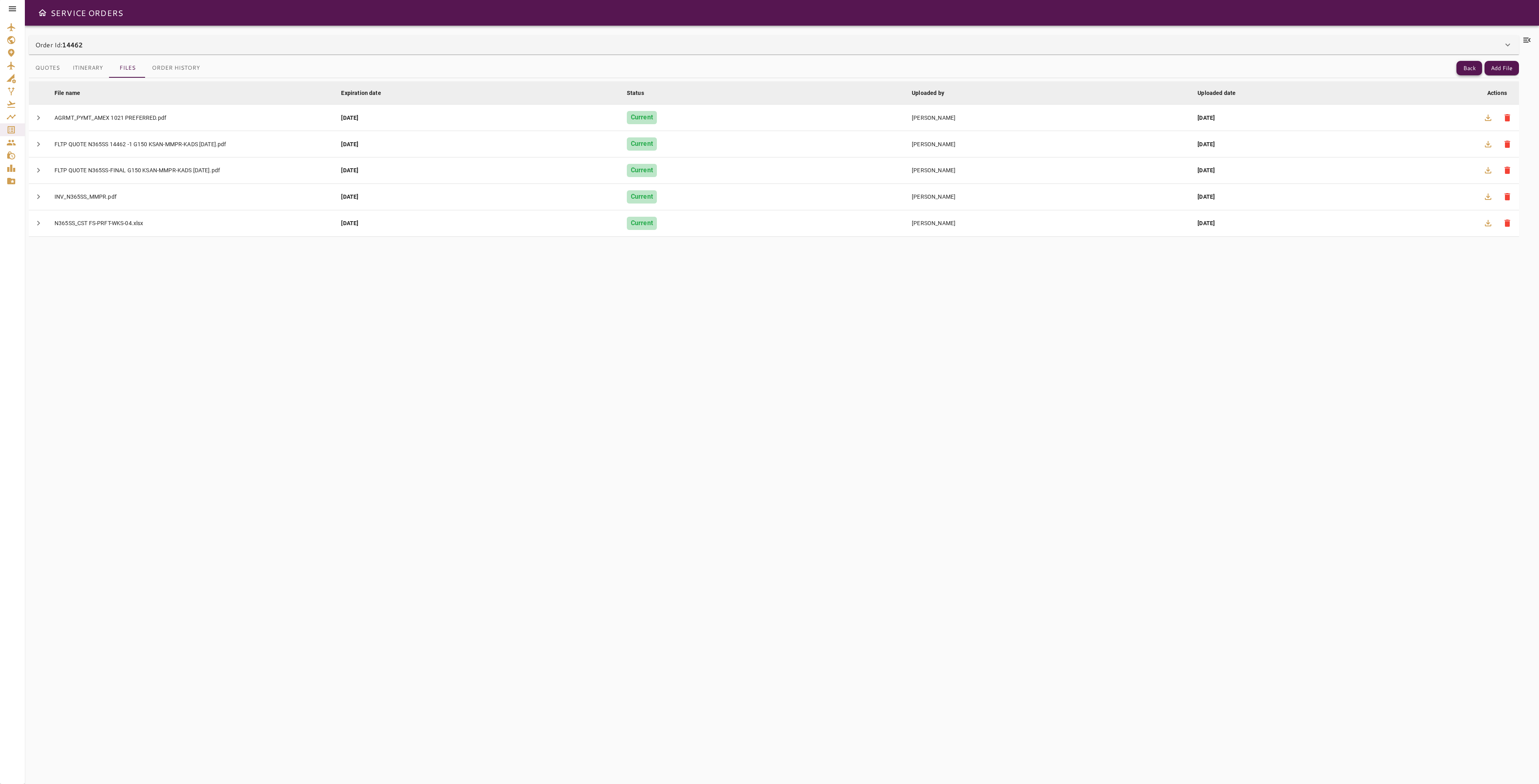
click at [1470, 64] on button "Back" at bounding box center [1469, 68] width 26 height 15
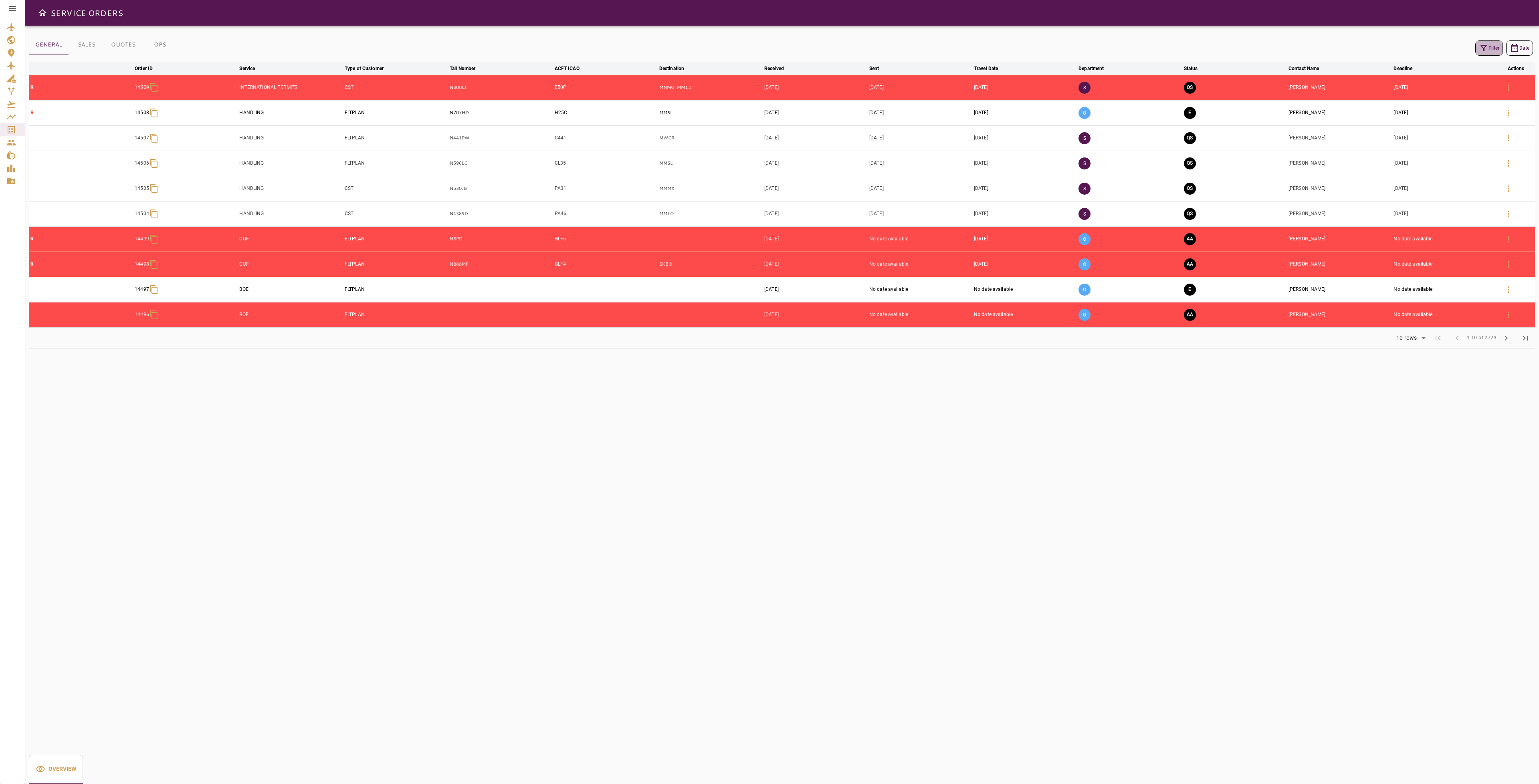
click at [1485, 51] on icon "button" at bounding box center [1483, 48] width 10 height 10
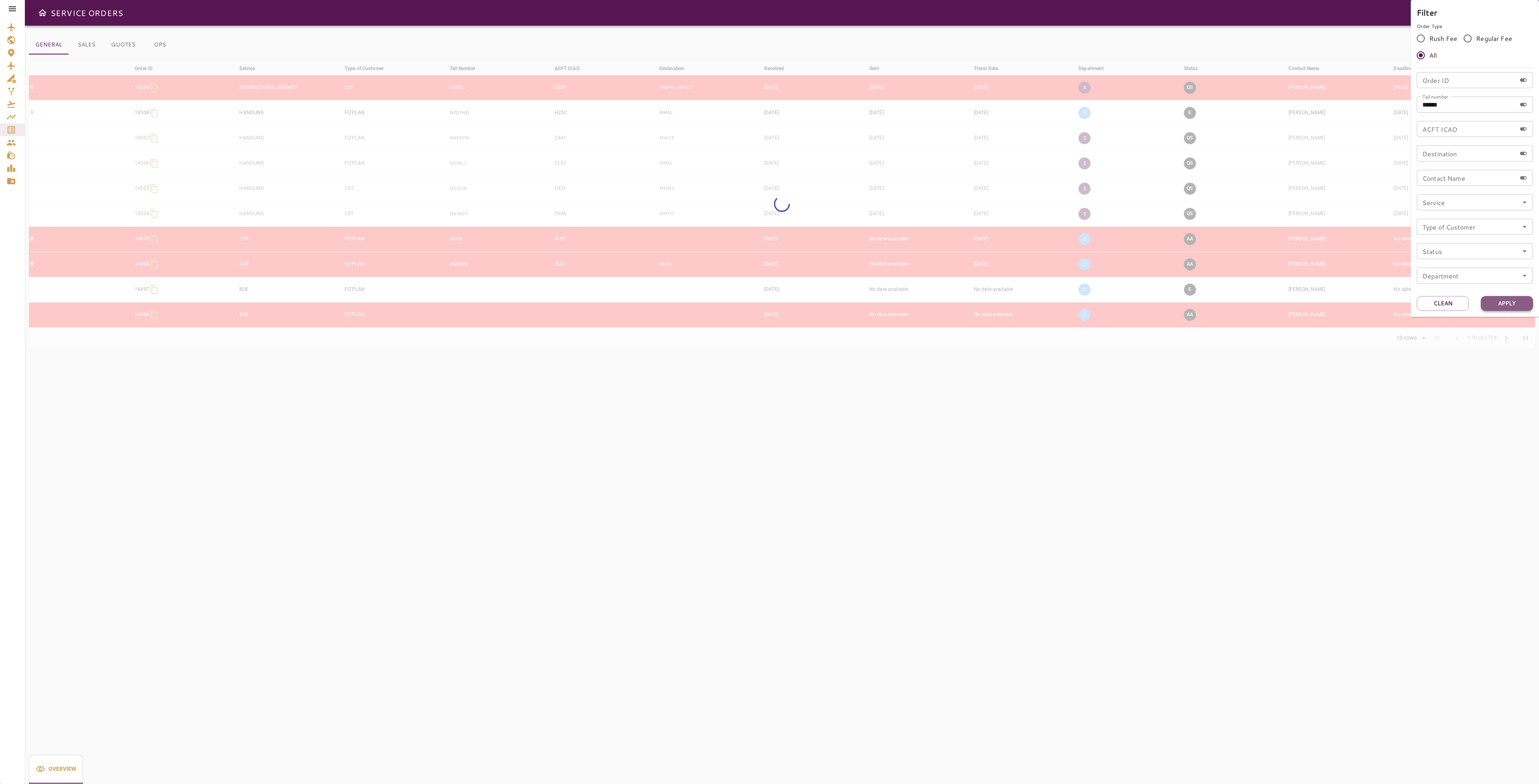
click at [1503, 301] on button "Apply" at bounding box center [1507, 303] width 52 height 15
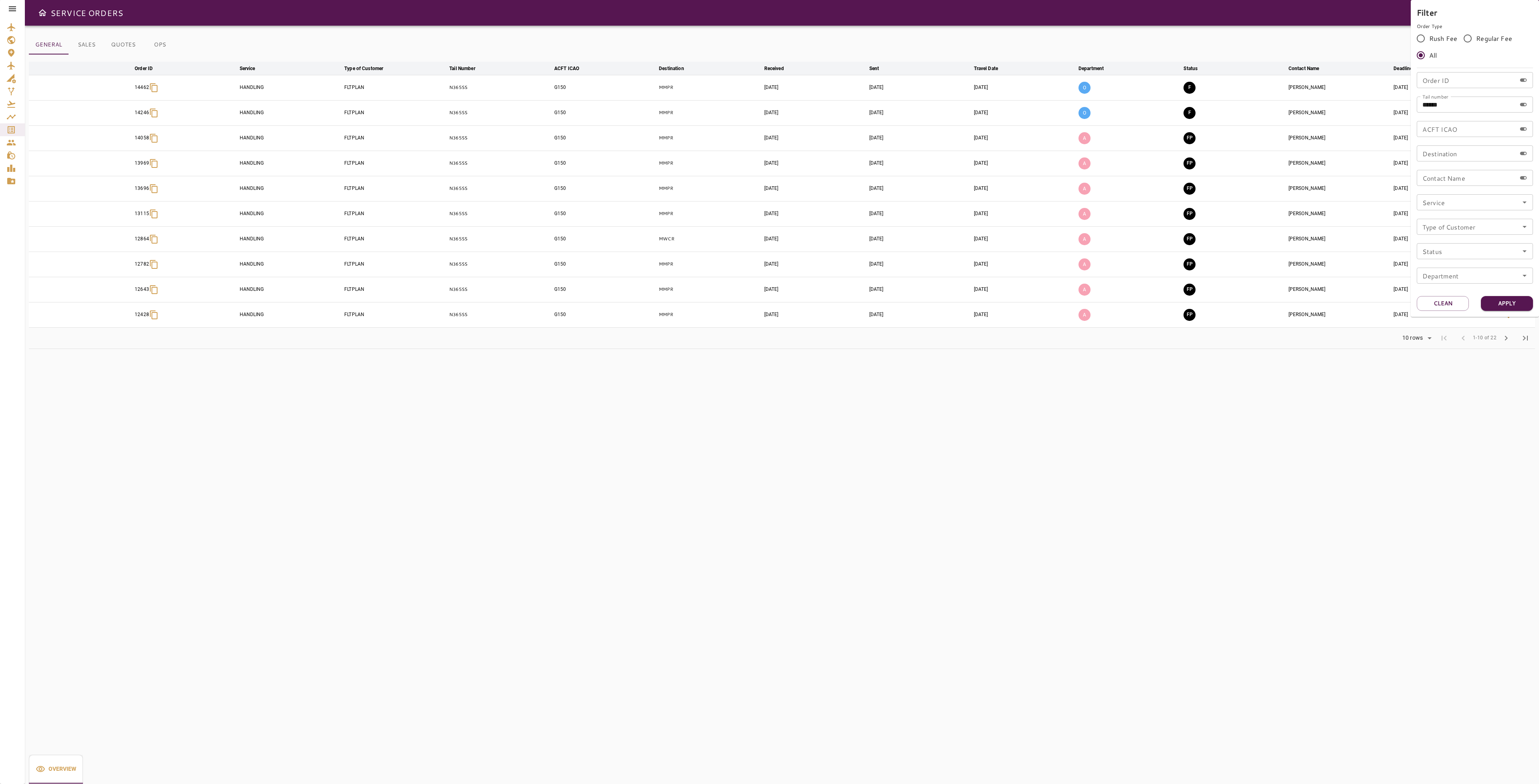
click at [1285, 376] on div at bounding box center [770, 392] width 1539 height 784
click at [160, 43] on button "OPS" at bounding box center [160, 45] width 36 height 19
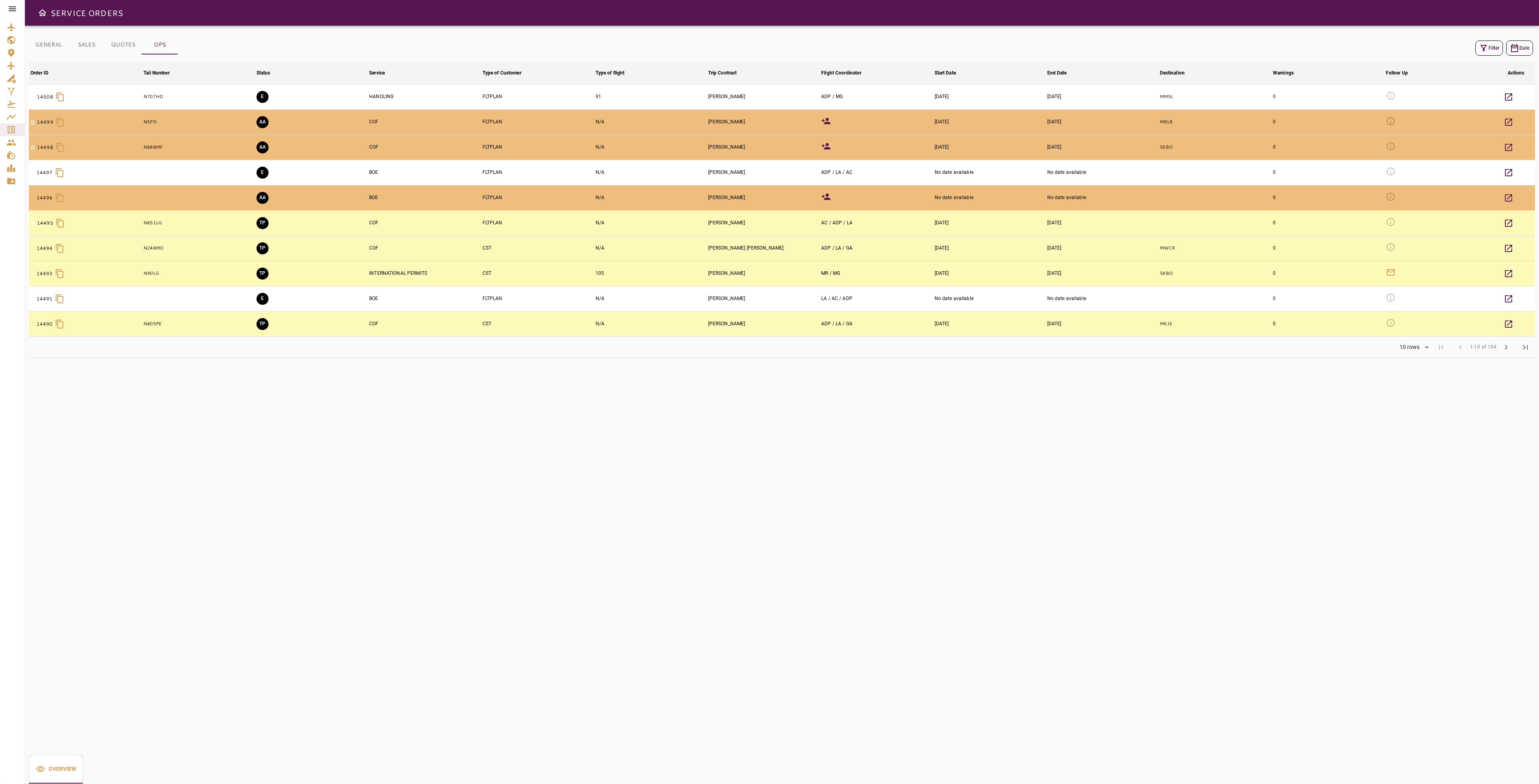
click at [1482, 43] on icon "button" at bounding box center [1483, 48] width 10 height 10
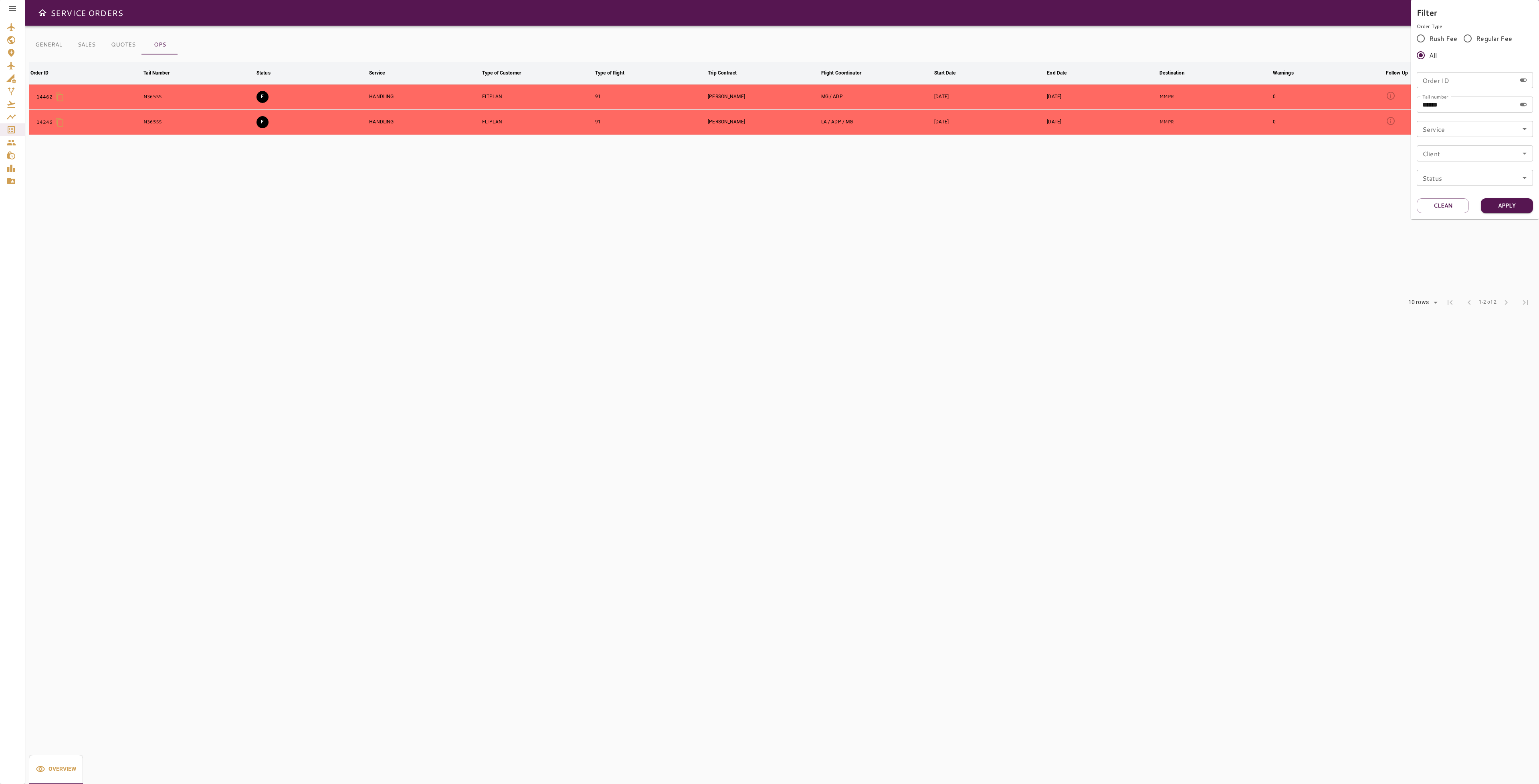
click at [1243, 161] on div at bounding box center [770, 392] width 1539 height 784
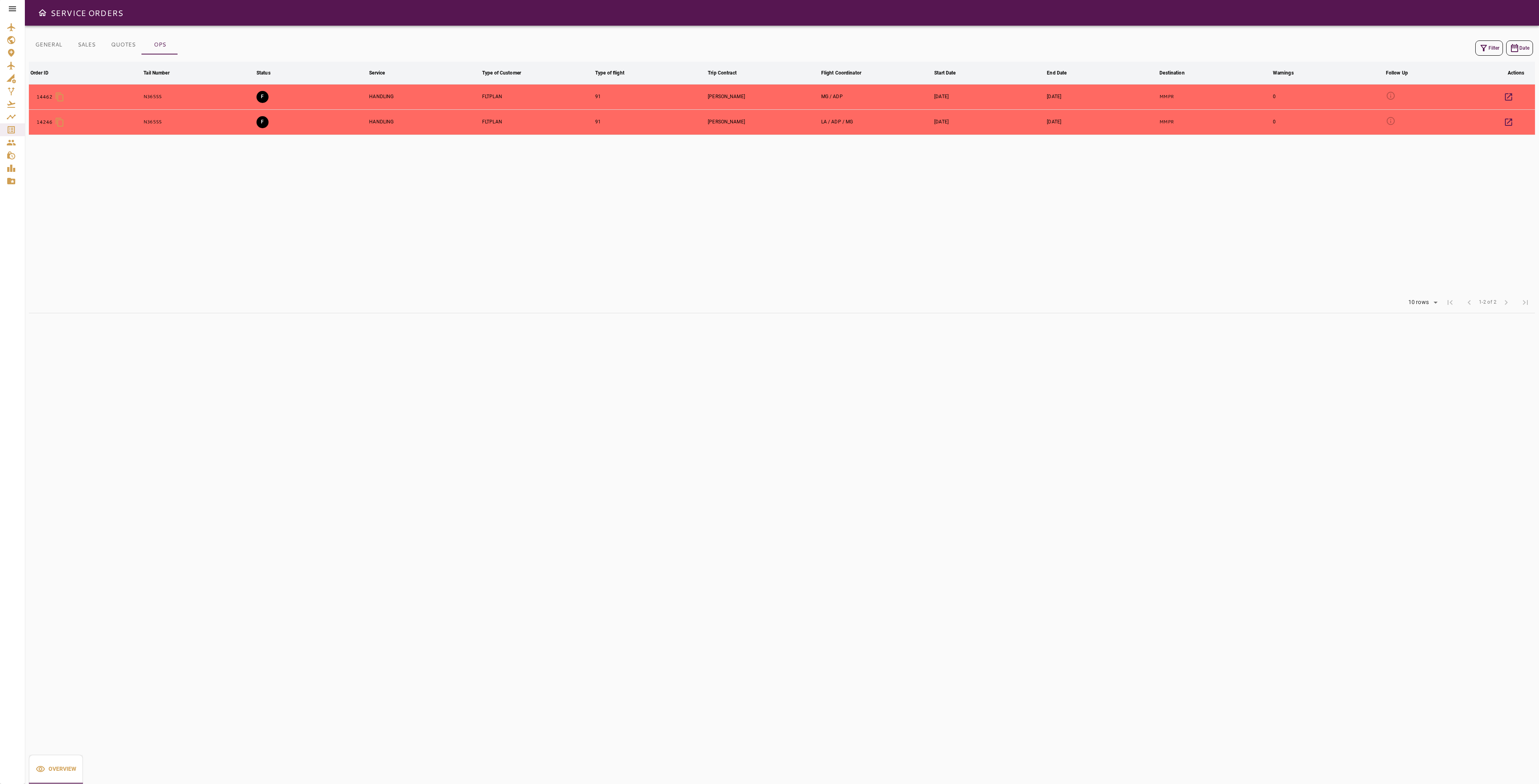
click at [275, 228] on table "Order ID arrow_downward Tail Number arrow_downward Status arrow_downward Servic…" at bounding box center [781, 177] width 1506 height 230
click at [43, 37] on button "GENERAL" at bounding box center [48, 45] width 39 height 19
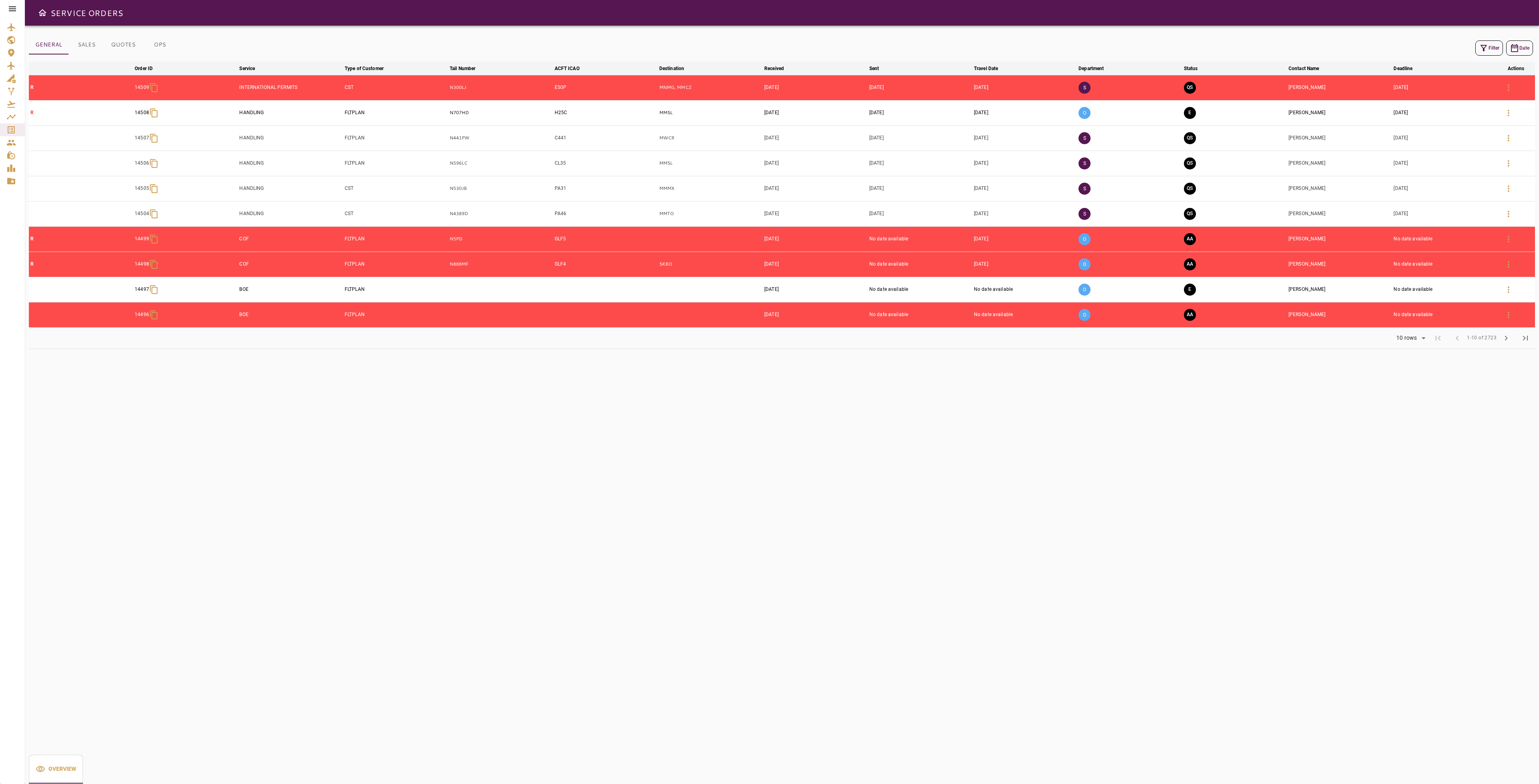
click at [1479, 45] on icon "button" at bounding box center [1483, 48] width 10 height 10
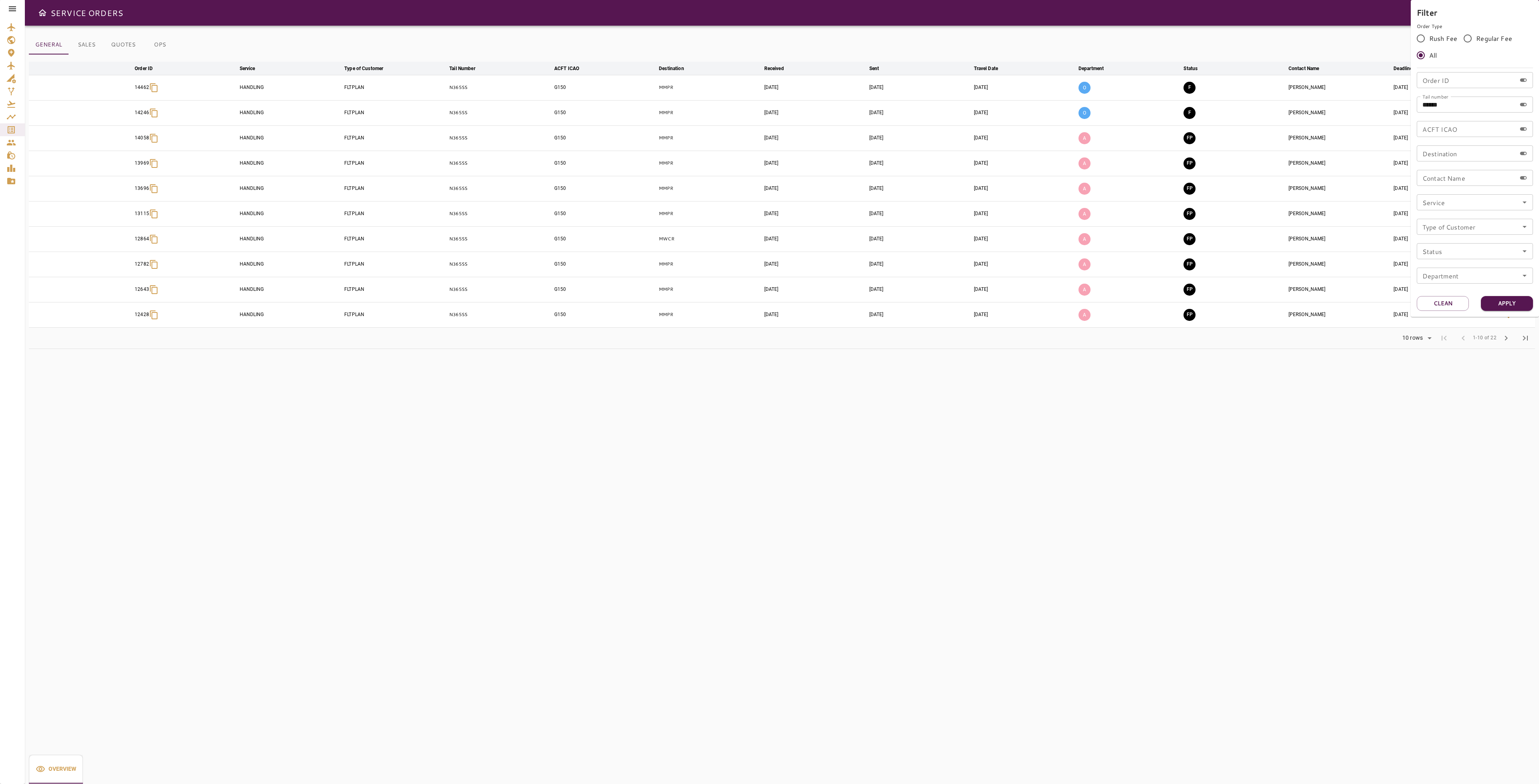
click at [1195, 368] on div at bounding box center [770, 392] width 1539 height 784
